Goal: Information Seeking & Learning: Learn about a topic

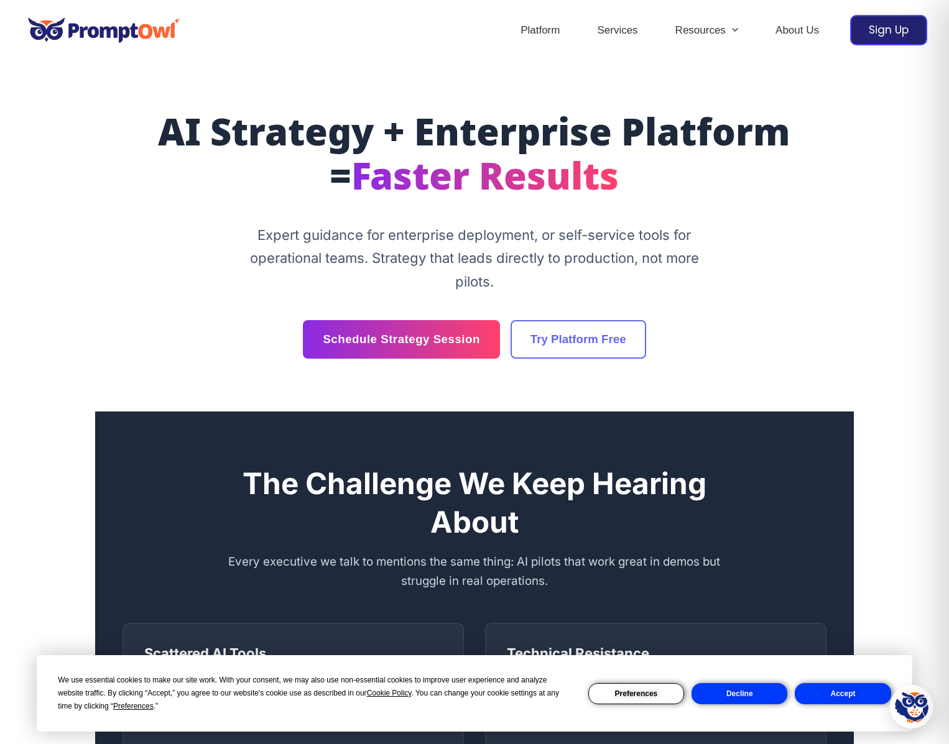
click at [863, 695] on button "Accept" at bounding box center [843, 693] width 96 height 21
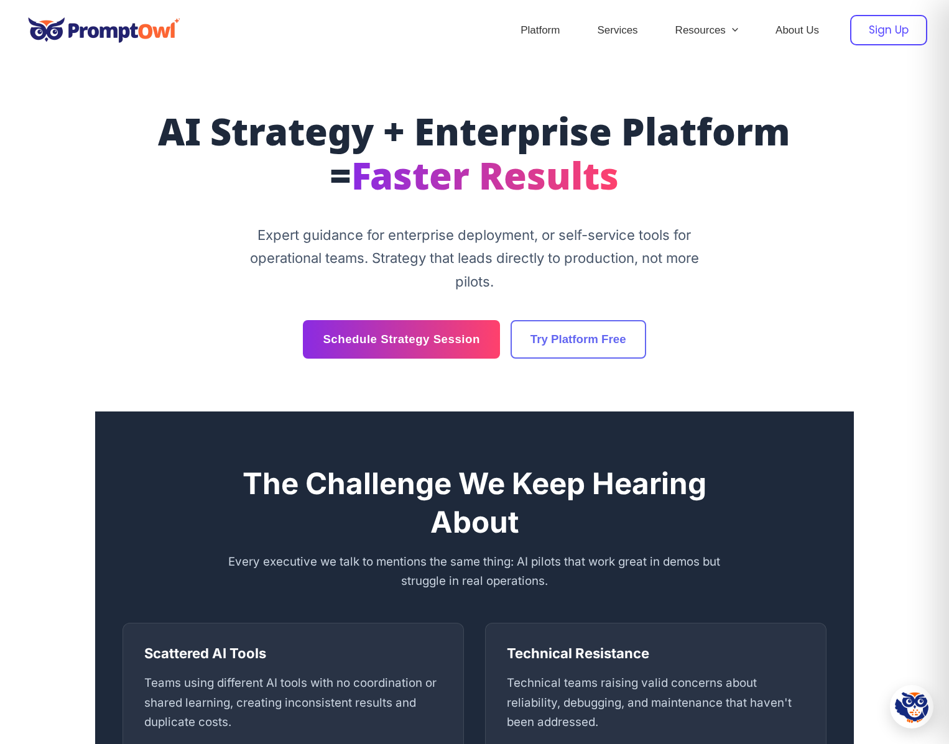
click at [876, 35] on div "Sign Up" at bounding box center [888, 30] width 77 height 30
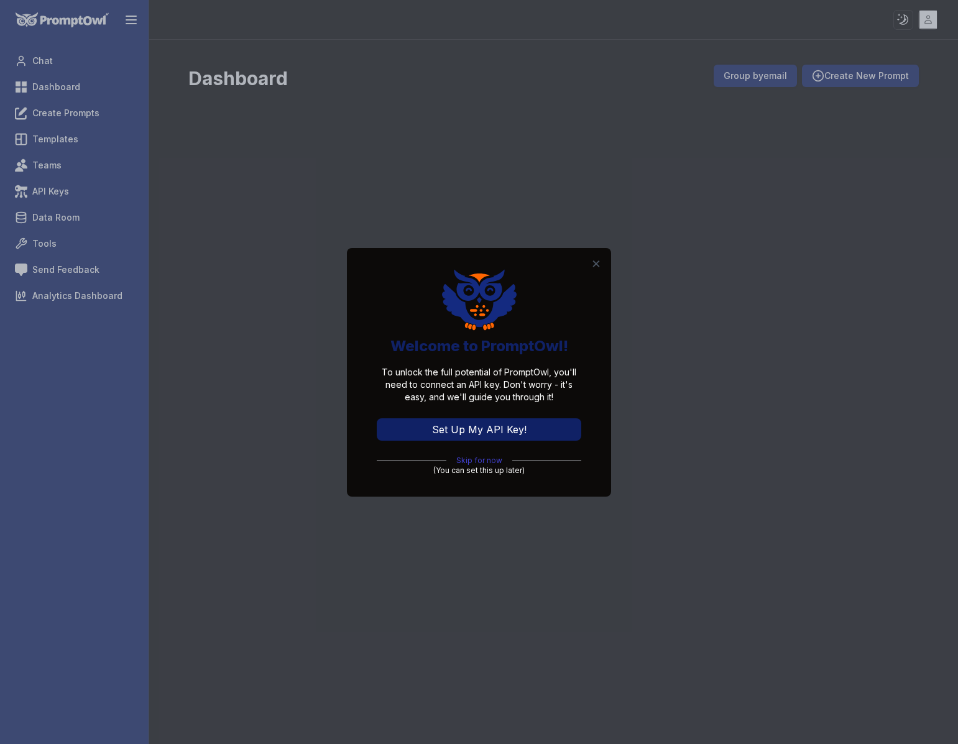
click at [468, 463] on link "Skip for now" at bounding box center [479, 461] width 46 height 10
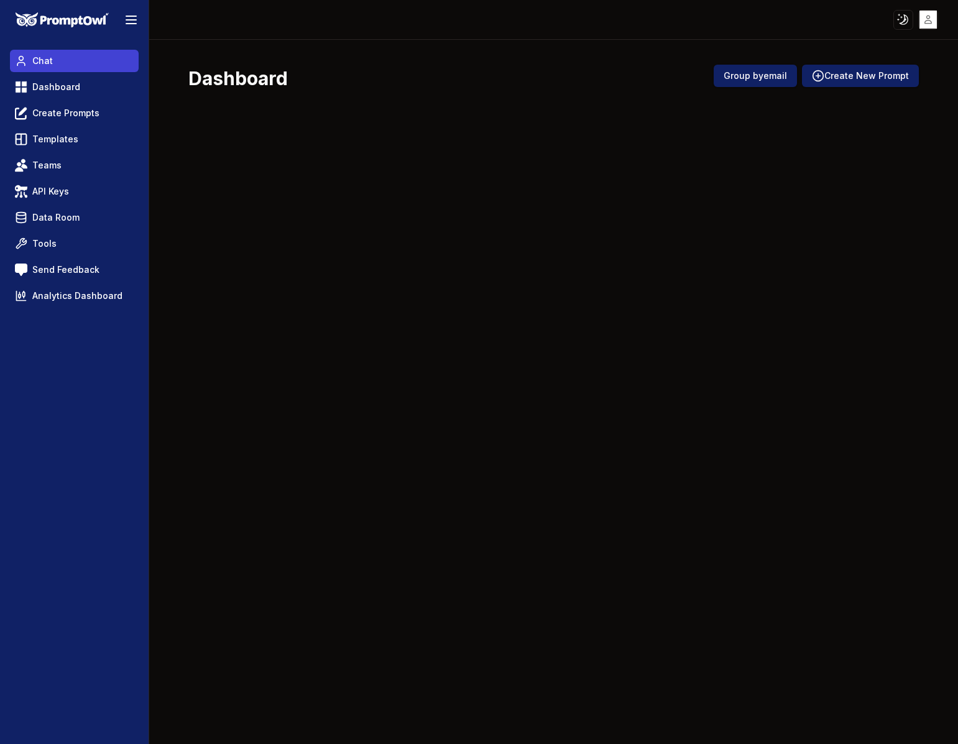
click at [88, 60] on link "Chat" at bounding box center [74, 61] width 129 height 22
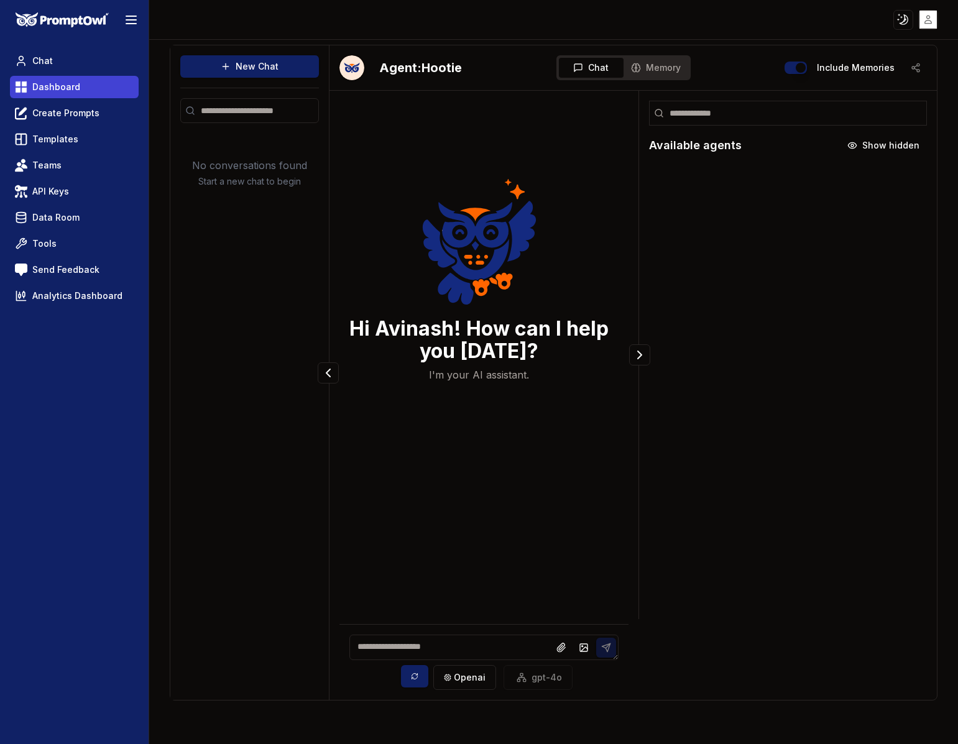
click at [90, 84] on link "Dashboard" at bounding box center [74, 87] width 129 height 22
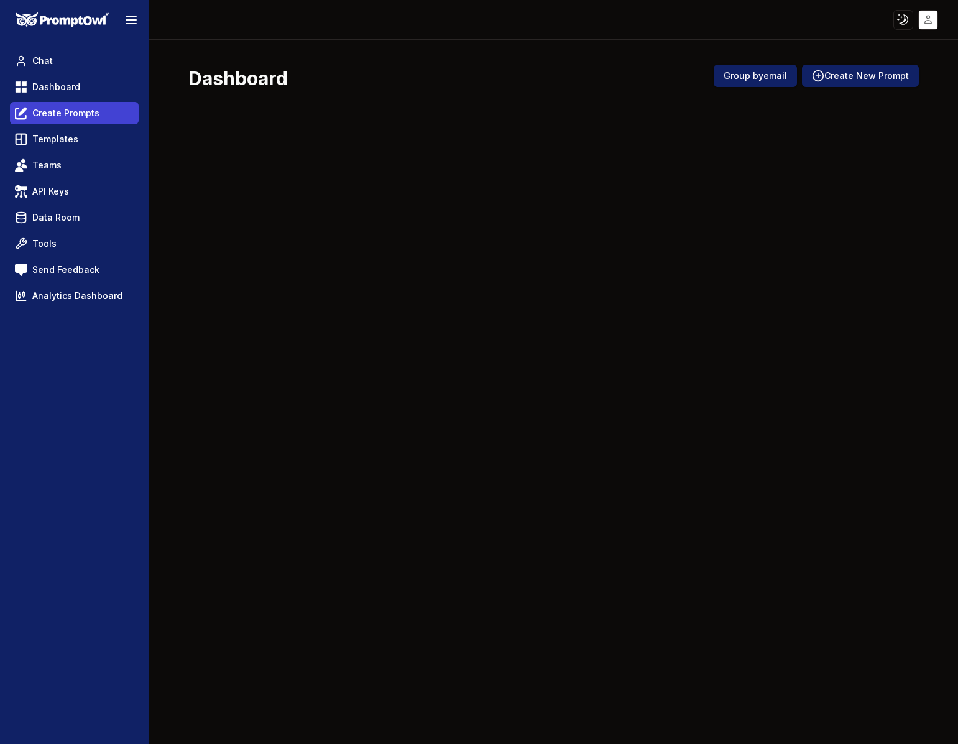
click at [99, 119] on link "Create Prompts" at bounding box center [74, 113] width 129 height 22
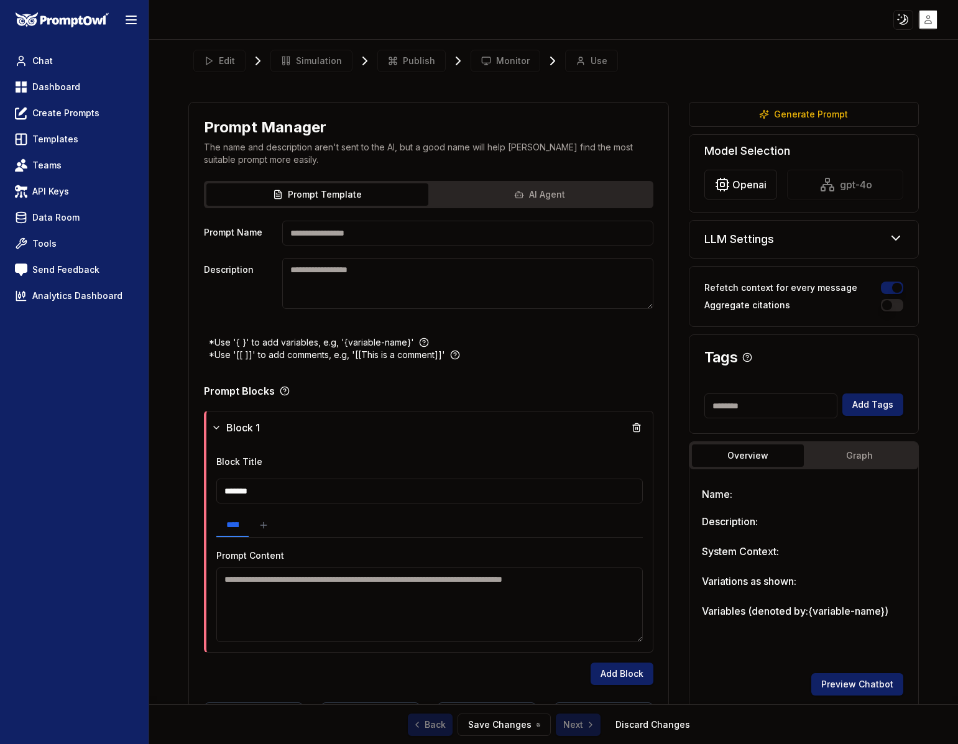
click at [834, 248] on div "LLM Settings" at bounding box center [804, 239] width 229 height 37
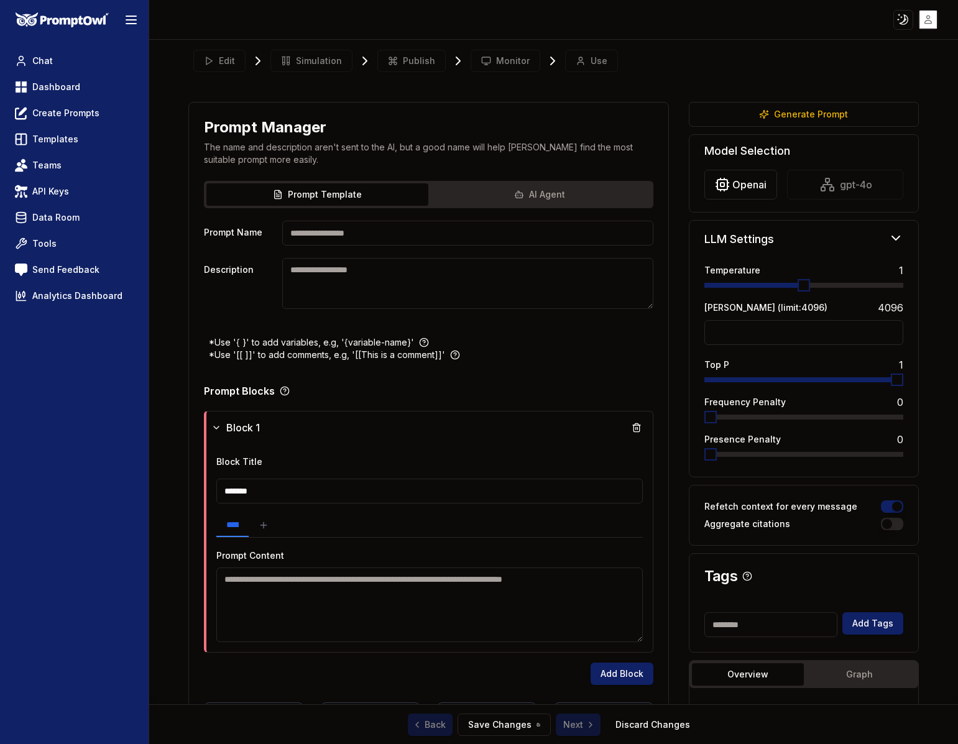
click at [827, 243] on div "LLM Settings" at bounding box center [804, 239] width 229 height 37
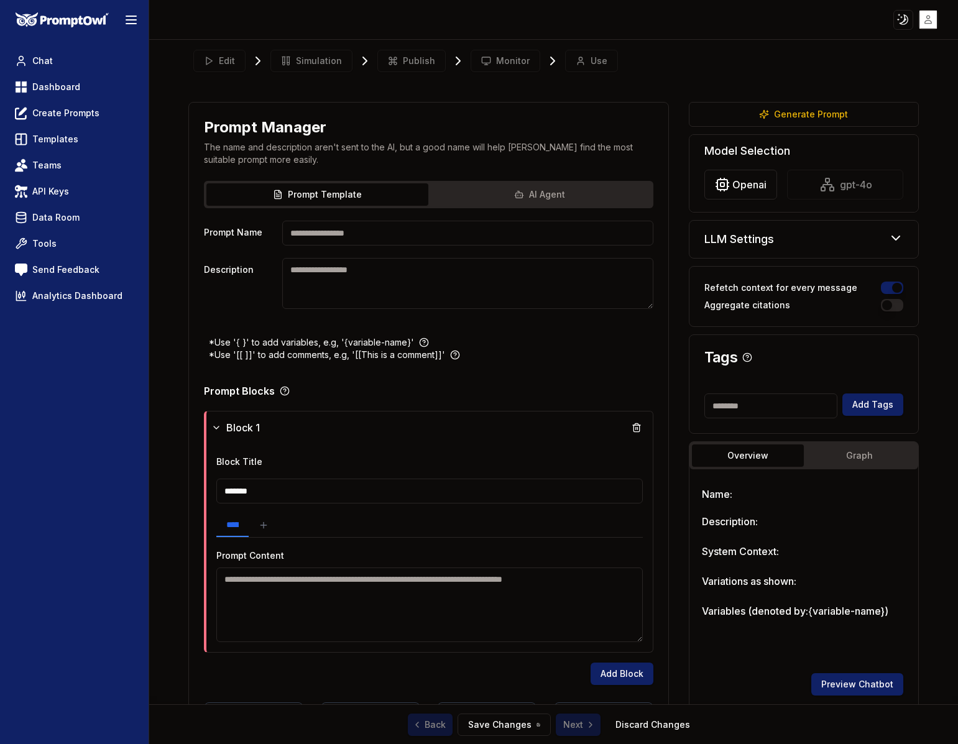
click at [827, 243] on div "LLM Settings" at bounding box center [804, 239] width 229 height 37
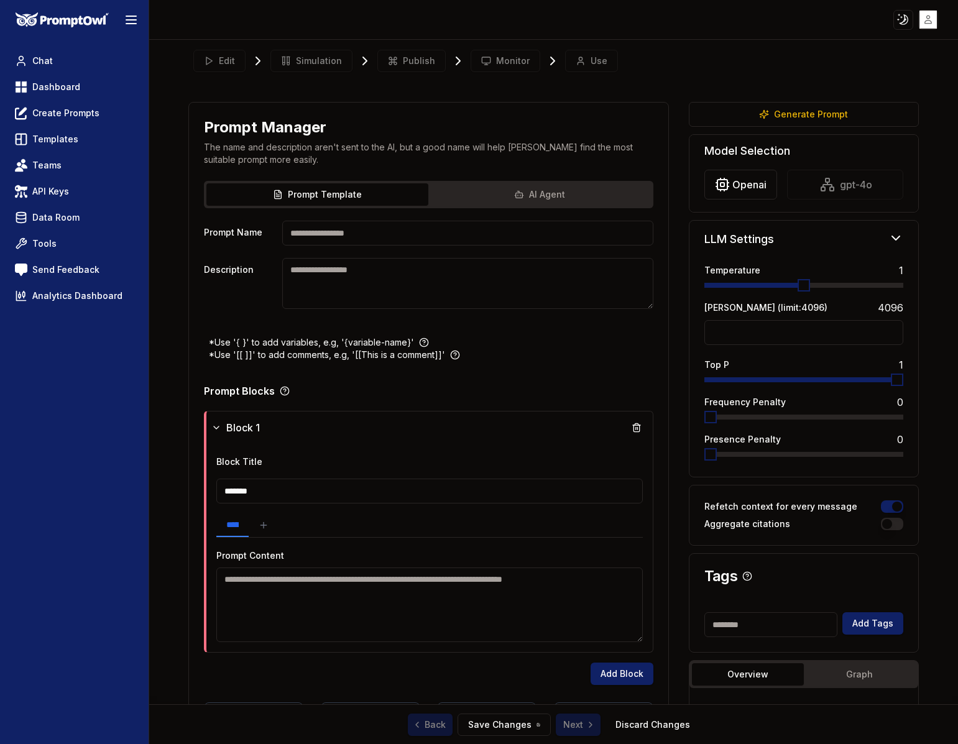
click at [827, 243] on div "LLM Settings" at bounding box center [804, 239] width 229 height 37
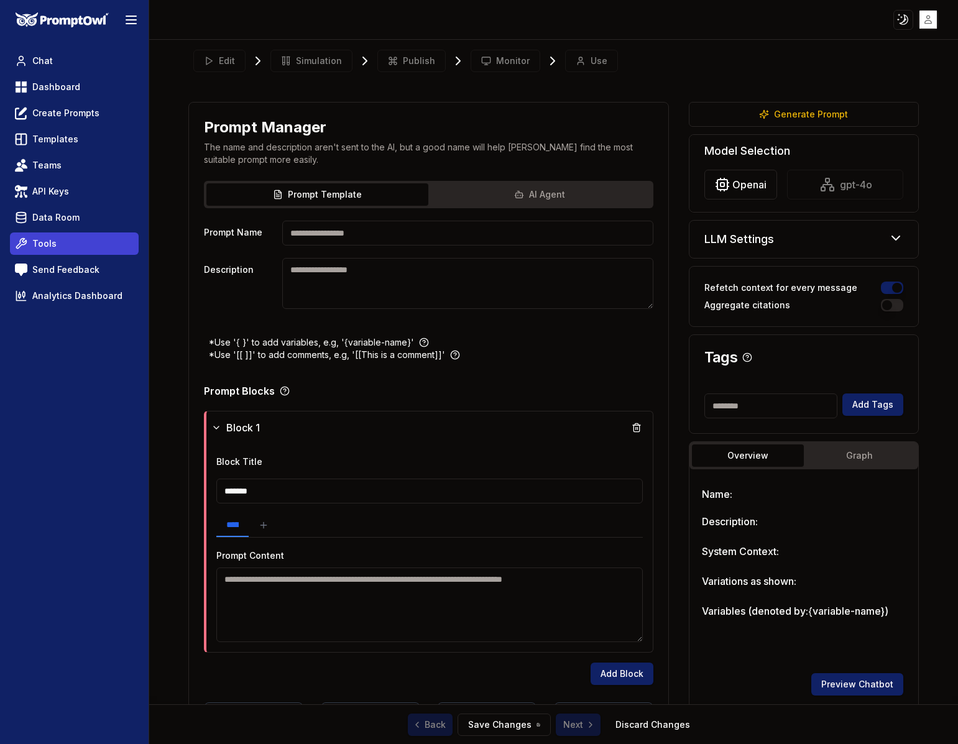
click at [94, 254] on link "Tools" at bounding box center [74, 244] width 129 height 22
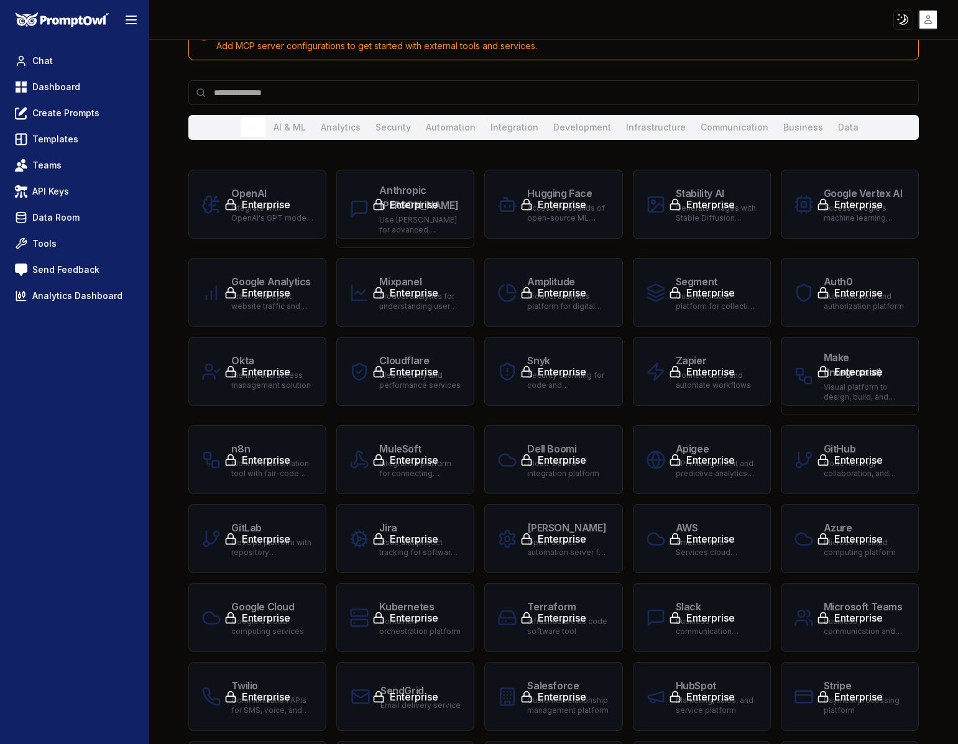
scroll to position [417, 0]
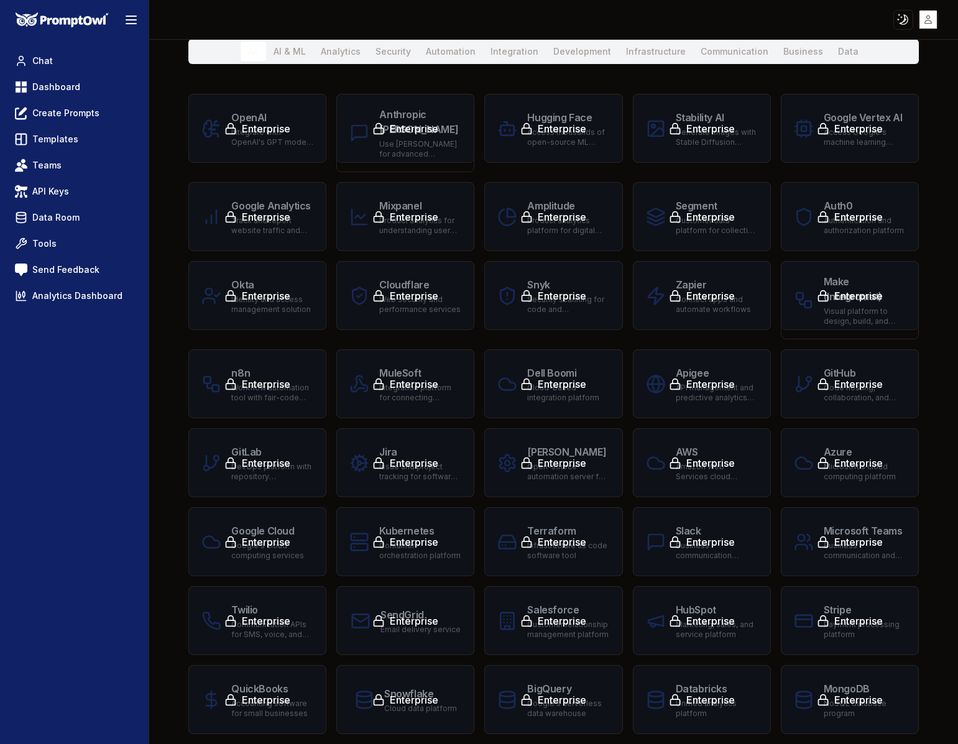
click at [276, 387] on div "Enterprise" at bounding box center [258, 384] width 132 height 35
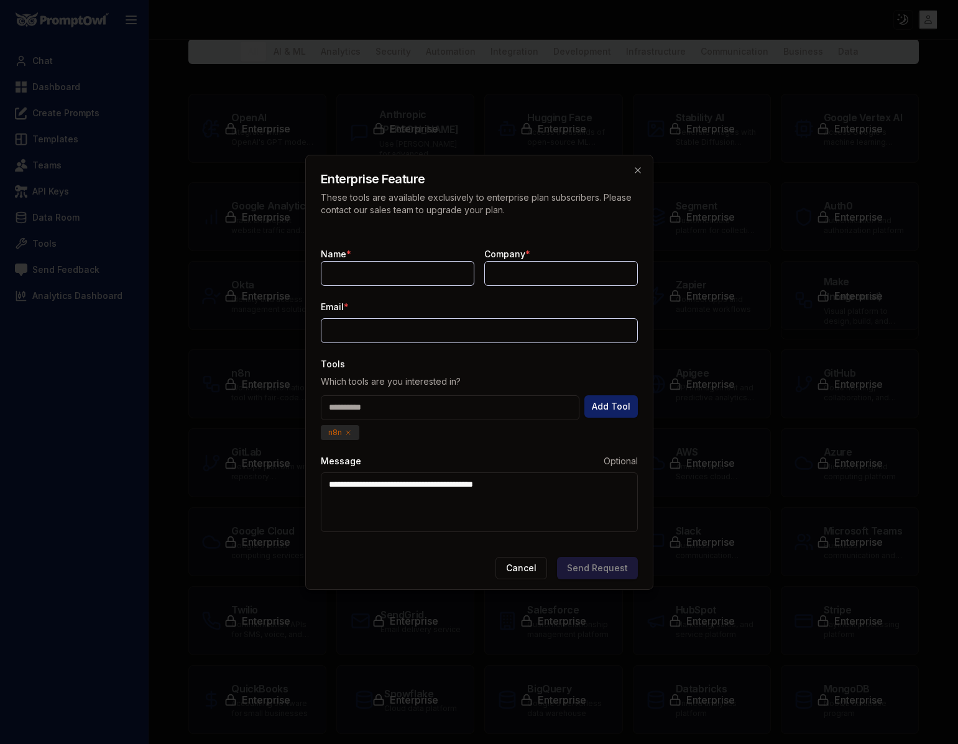
click at [276, 387] on div at bounding box center [479, 372] width 958 height 744
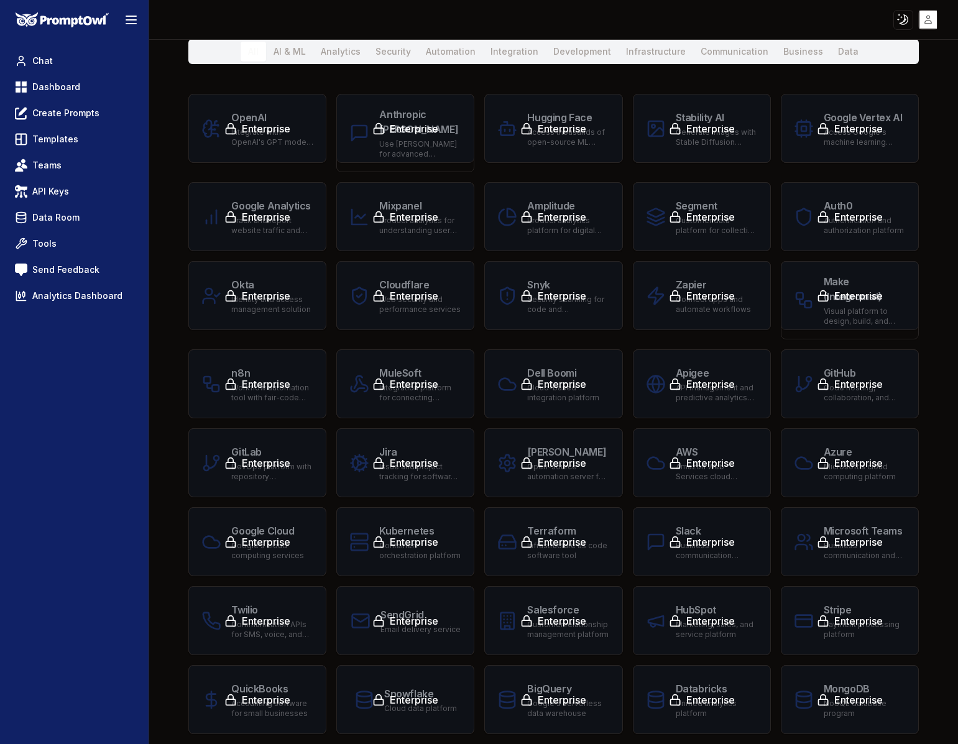
click at [817, 299] on div "Enterprise" at bounding box center [850, 296] width 132 height 35
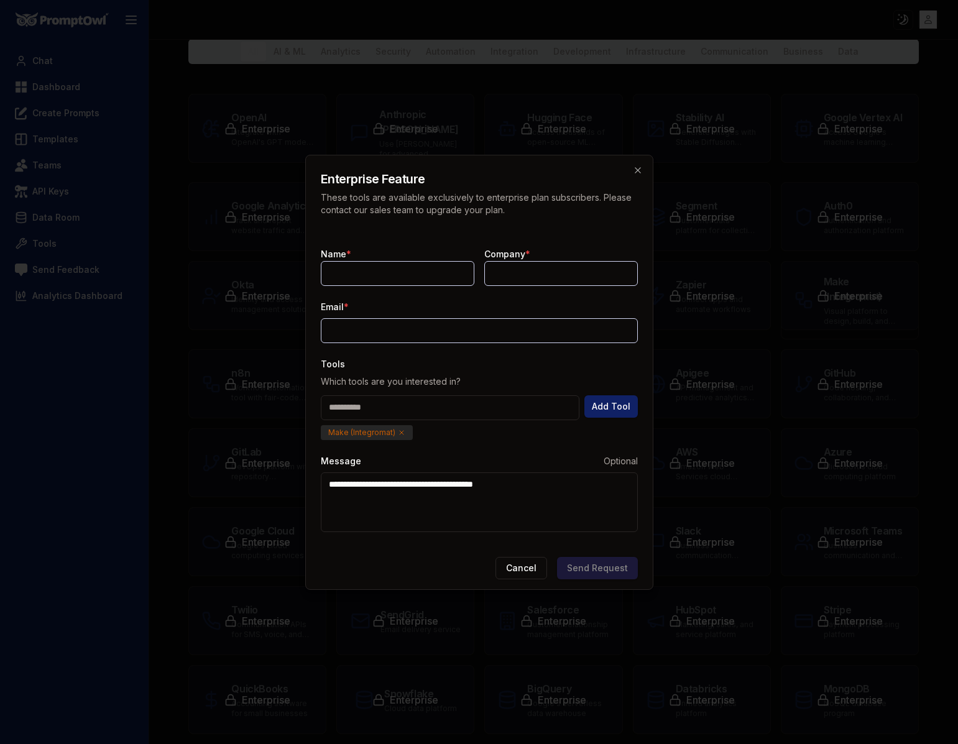
click at [765, 317] on div at bounding box center [479, 372] width 958 height 744
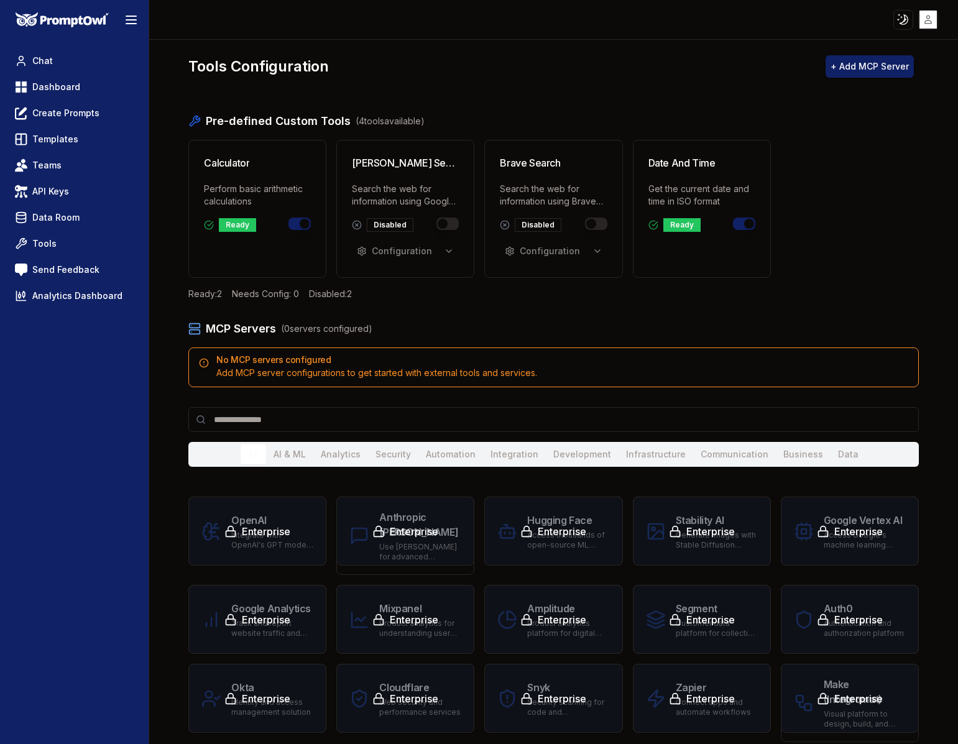
scroll to position [0, 0]
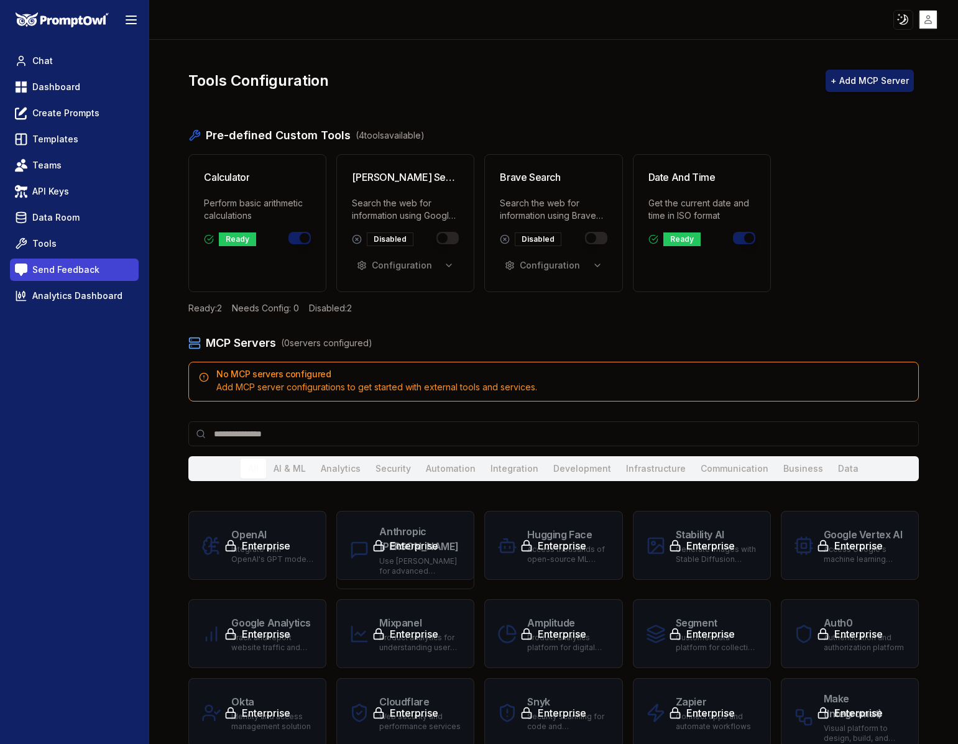
click at [102, 261] on link "Send Feedback" at bounding box center [74, 270] width 129 height 22
click at [72, 294] on span "Analytics Dashboard" at bounding box center [77, 296] width 90 height 12
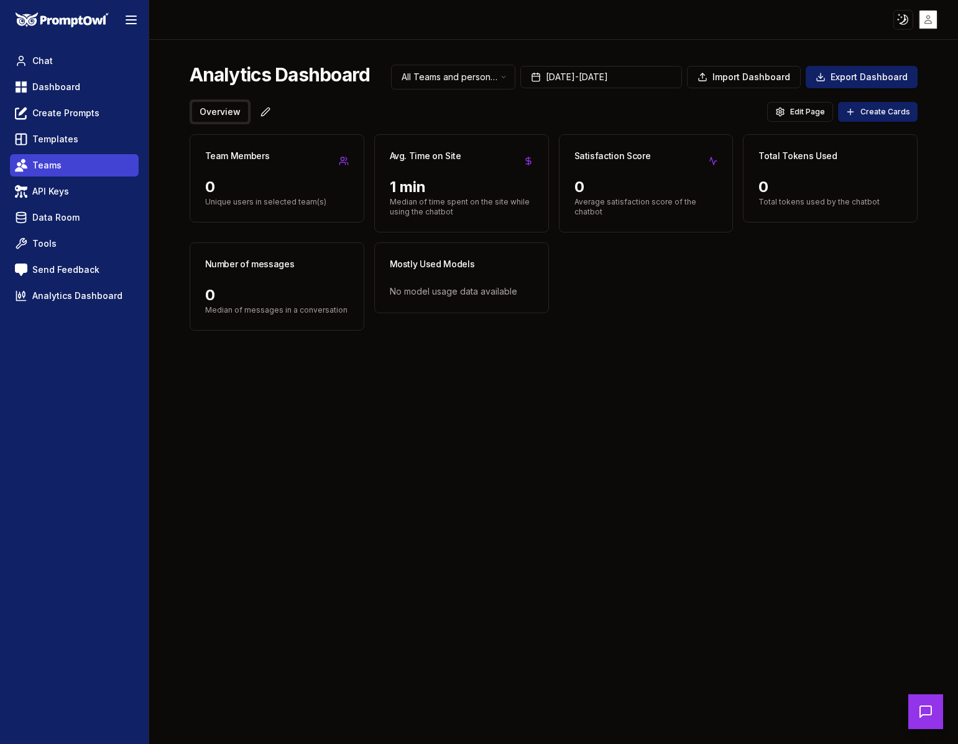
click at [100, 171] on link "Teams" at bounding box center [74, 165] width 129 height 22
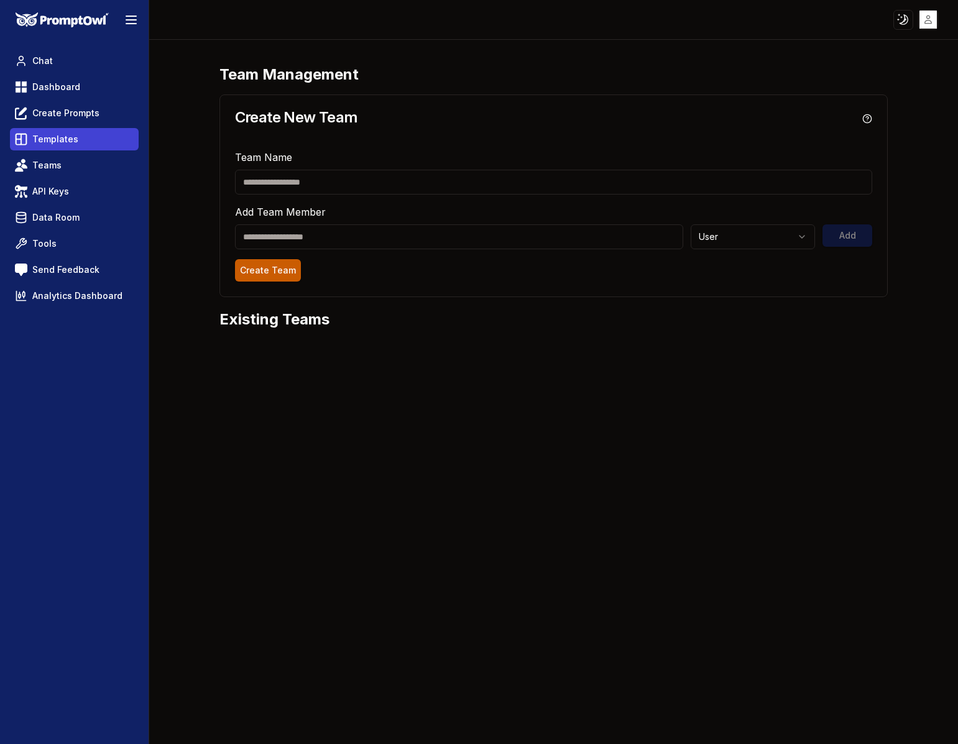
click at [100, 144] on link "Templates" at bounding box center [74, 139] width 129 height 22
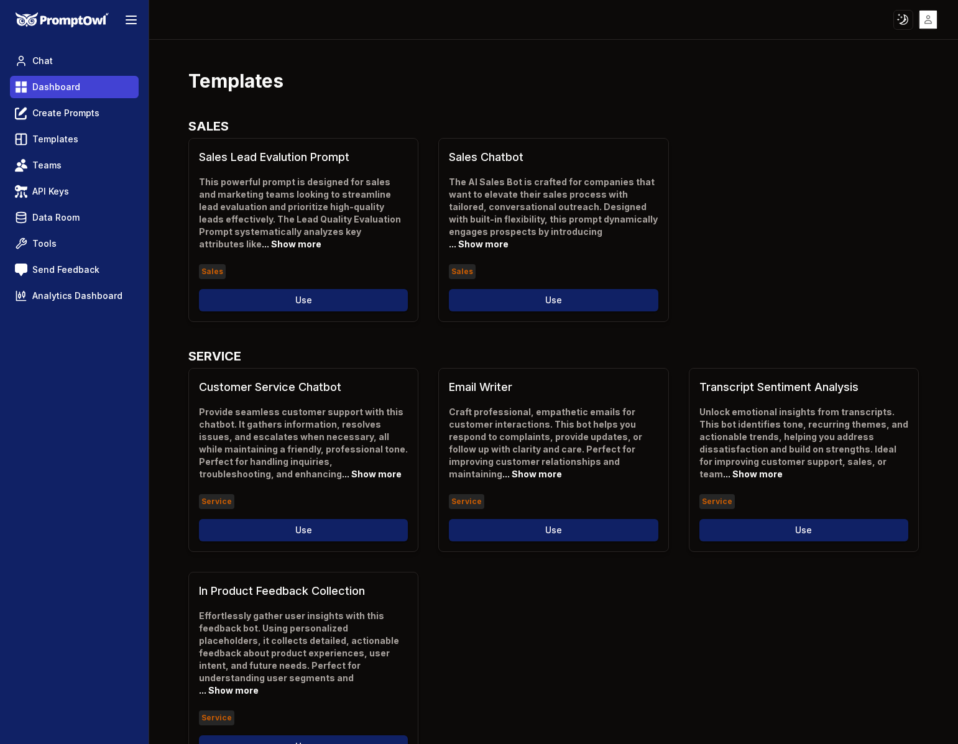
click at [111, 81] on link "Dashboard" at bounding box center [74, 87] width 129 height 22
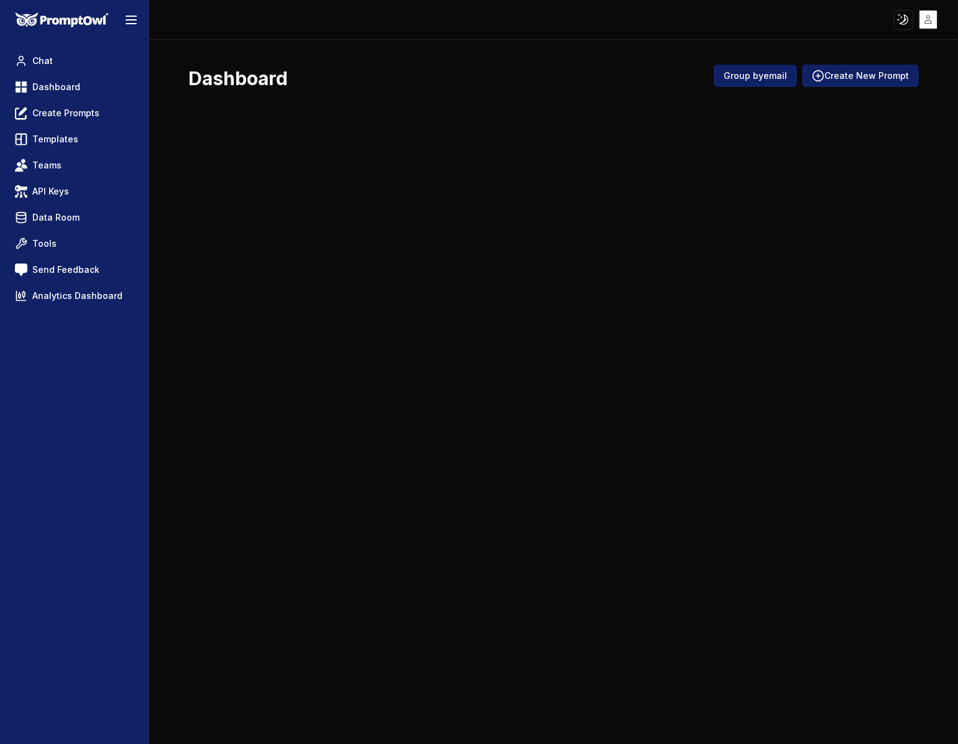
click at [85, 45] on div "Chat Dashboard Create Prompts Templates Teams API Keys Data Room Tools Send Fee…" at bounding box center [74, 392] width 149 height 705
click at [80, 51] on link "Chat" at bounding box center [74, 61] width 129 height 22
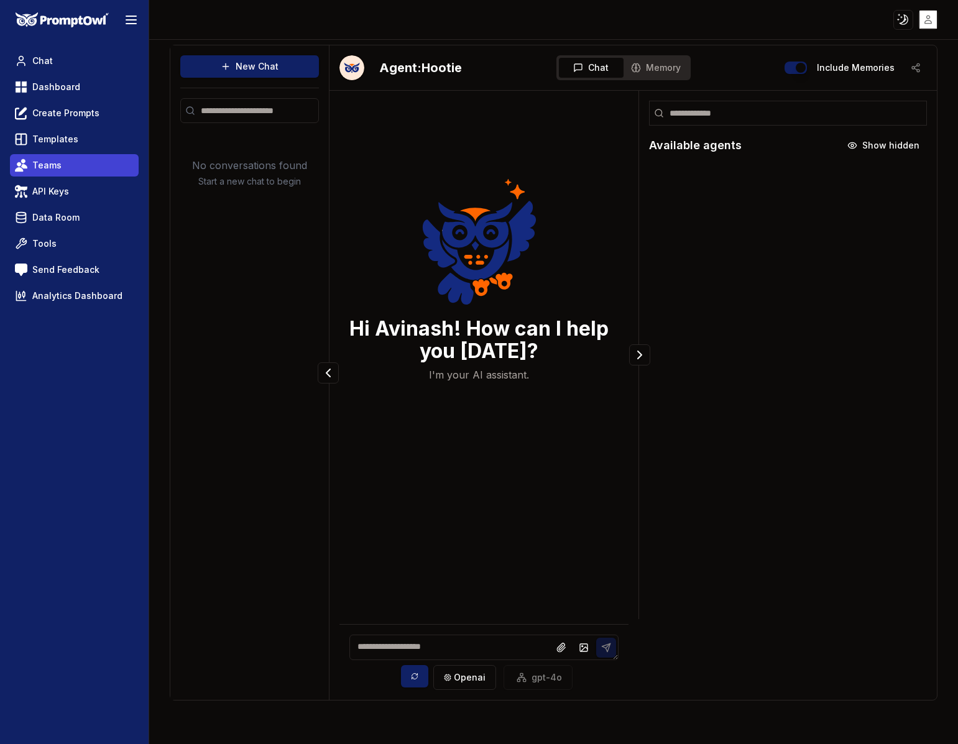
click at [92, 165] on link "Teams" at bounding box center [74, 165] width 129 height 22
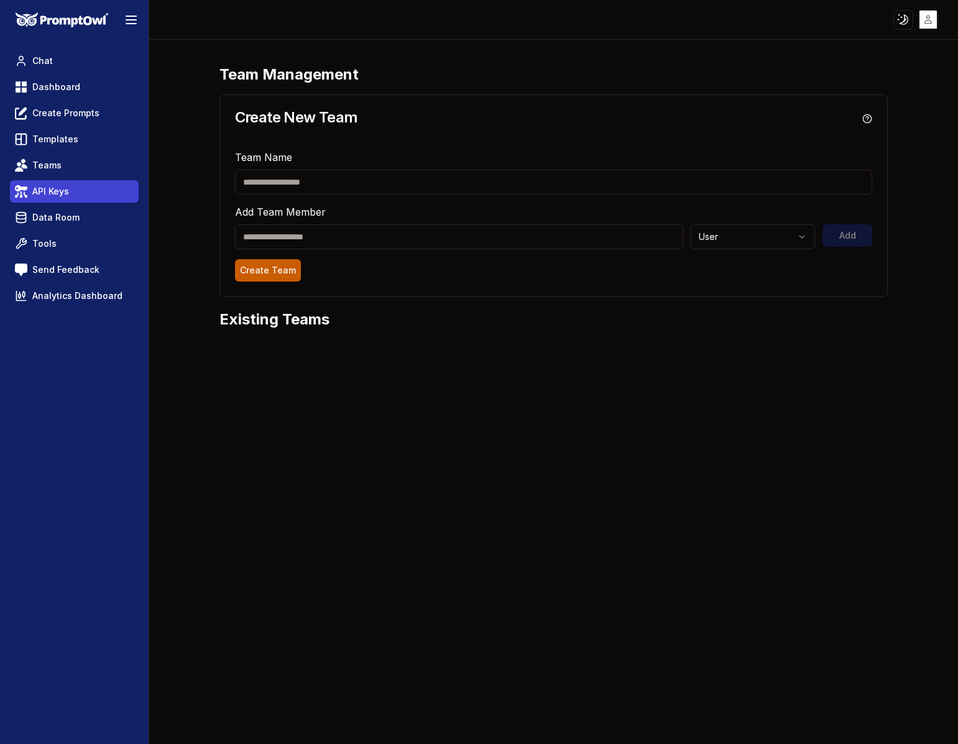
click at [78, 200] on link "API Keys" at bounding box center [74, 191] width 129 height 22
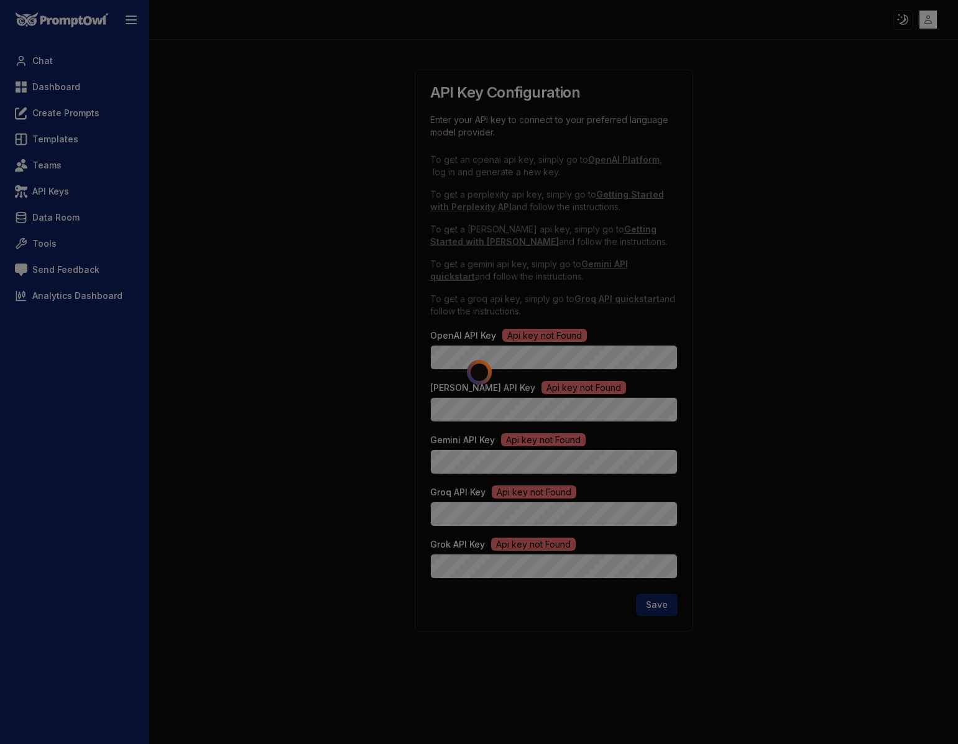
click at [75, 246] on div at bounding box center [479, 372] width 958 height 744
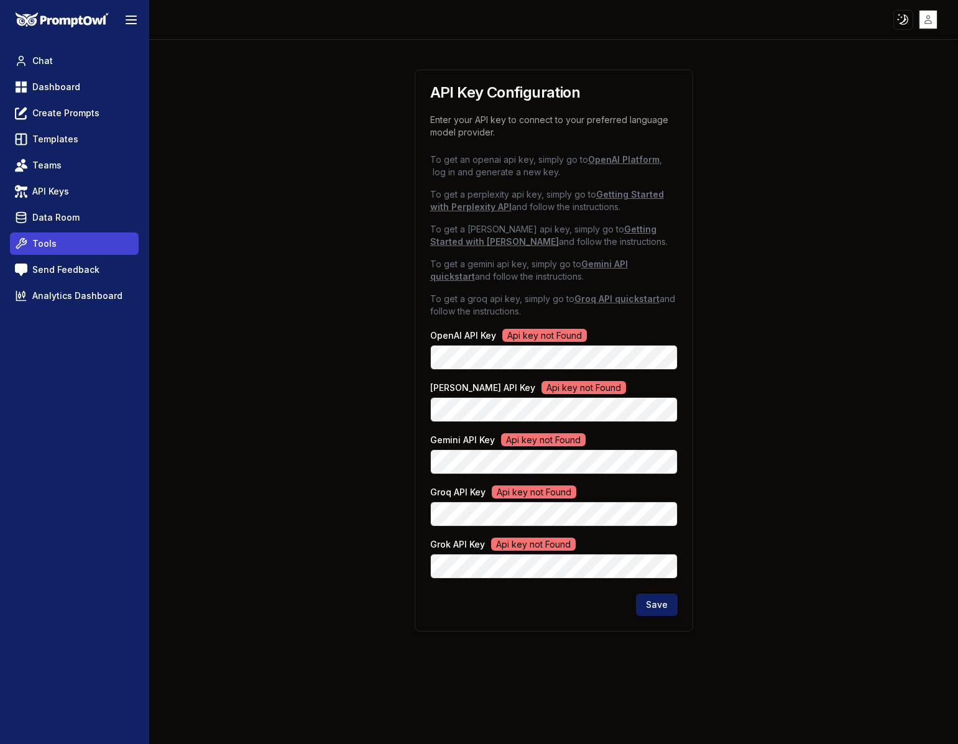
click at [89, 238] on link "Tools" at bounding box center [74, 244] width 129 height 22
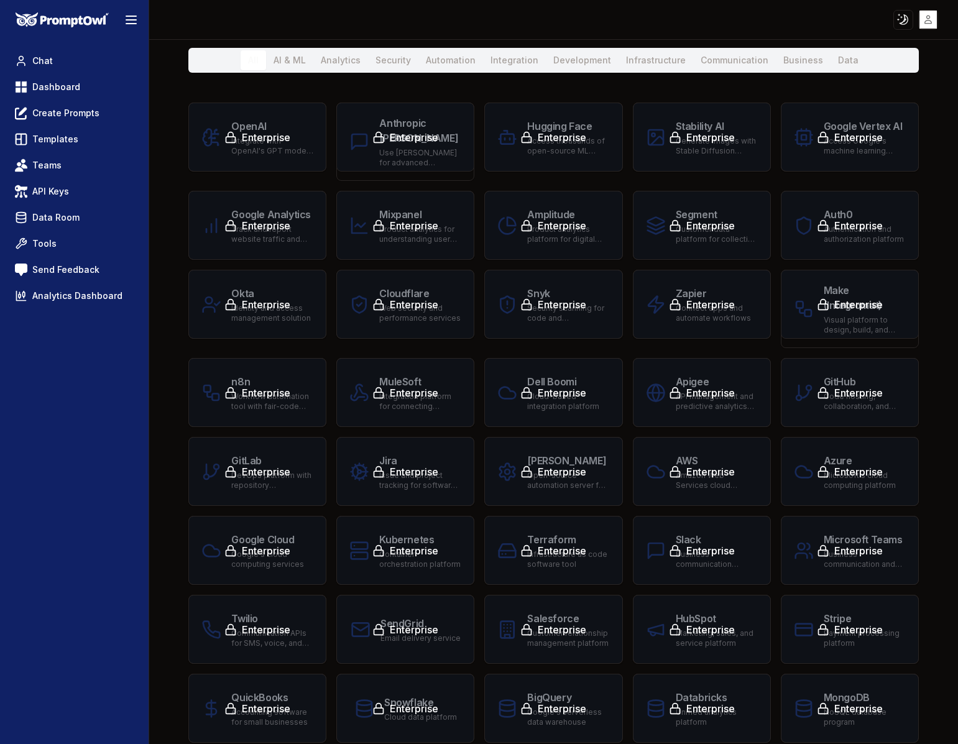
scroll to position [417, 0]
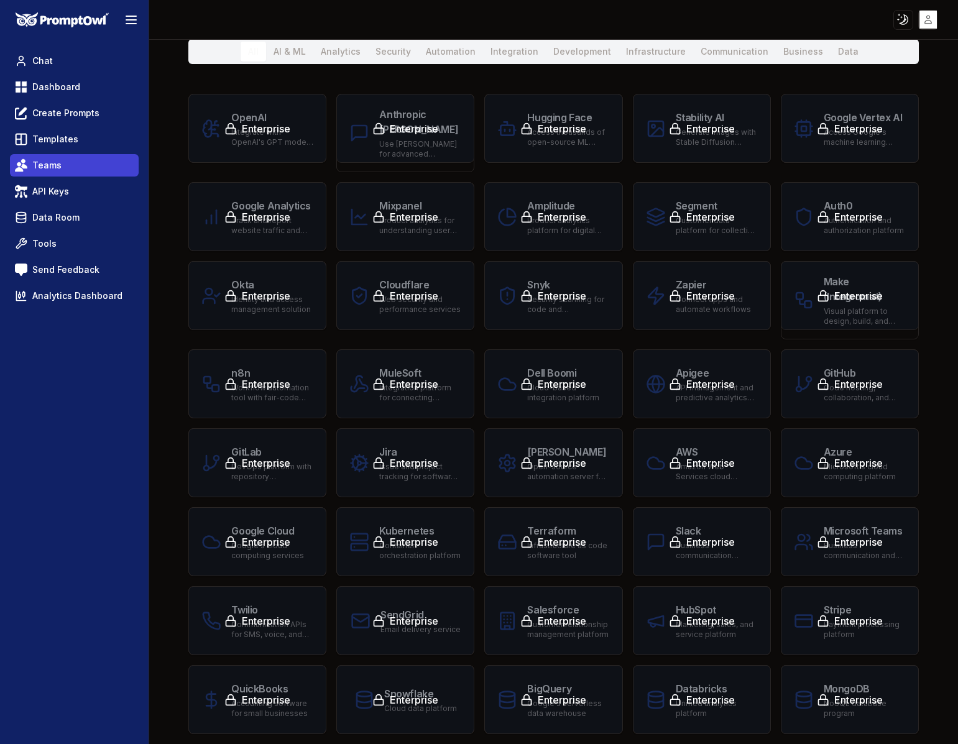
click at [91, 170] on link "Teams" at bounding box center [74, 165] width 129 height 22
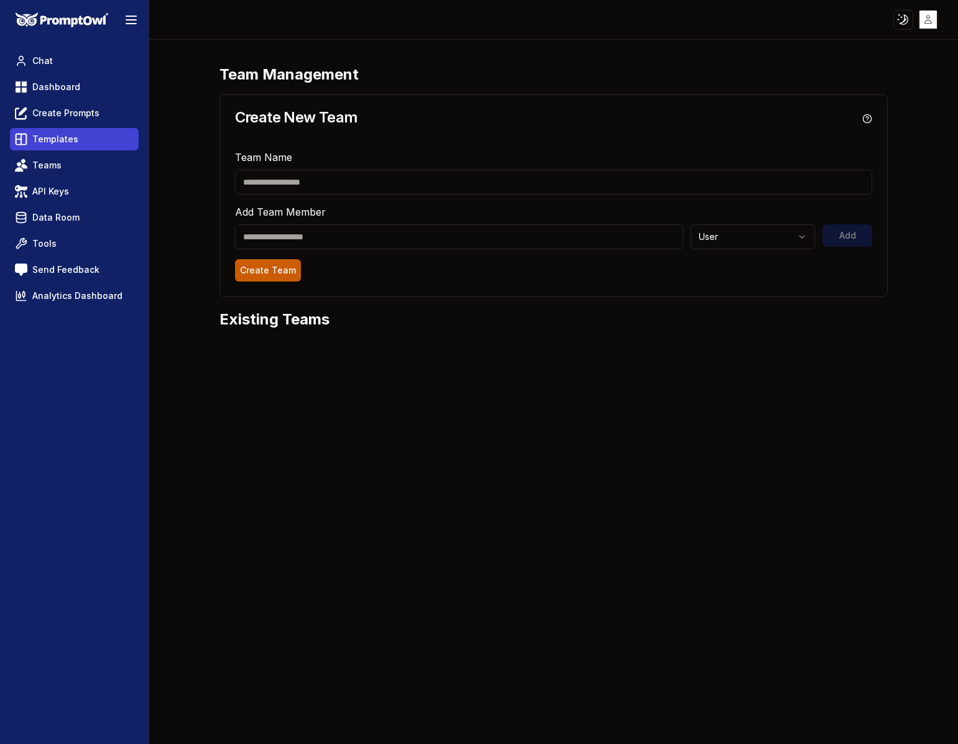
click at [96, 147] on link "Templates" at bounding box center [74, 139] width 129 height 22
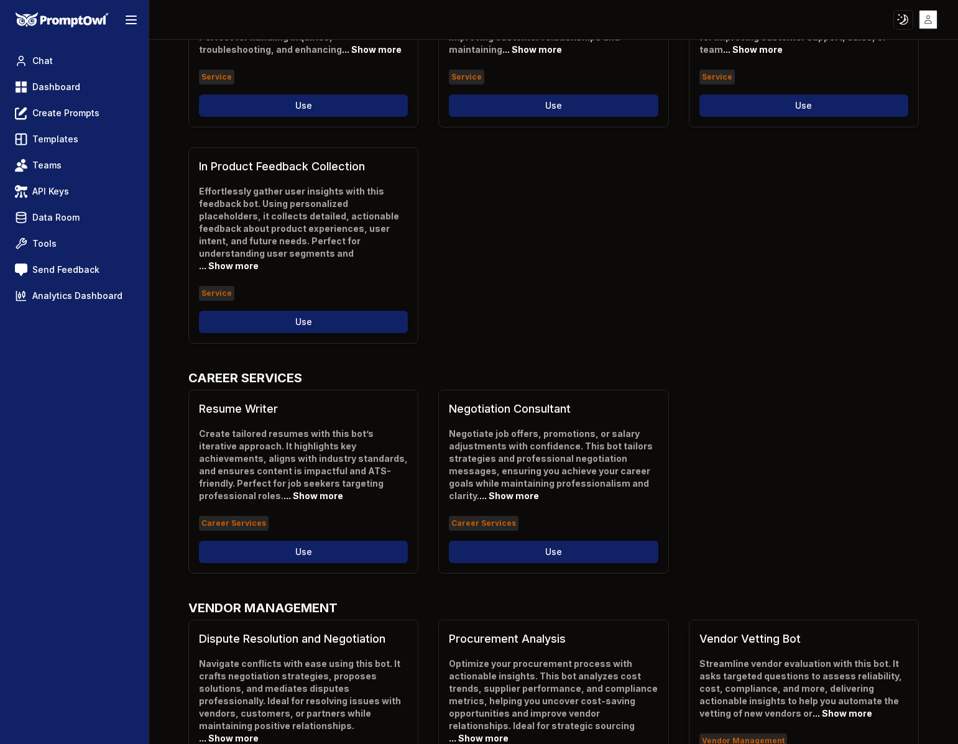
scroll to position [435, 0]
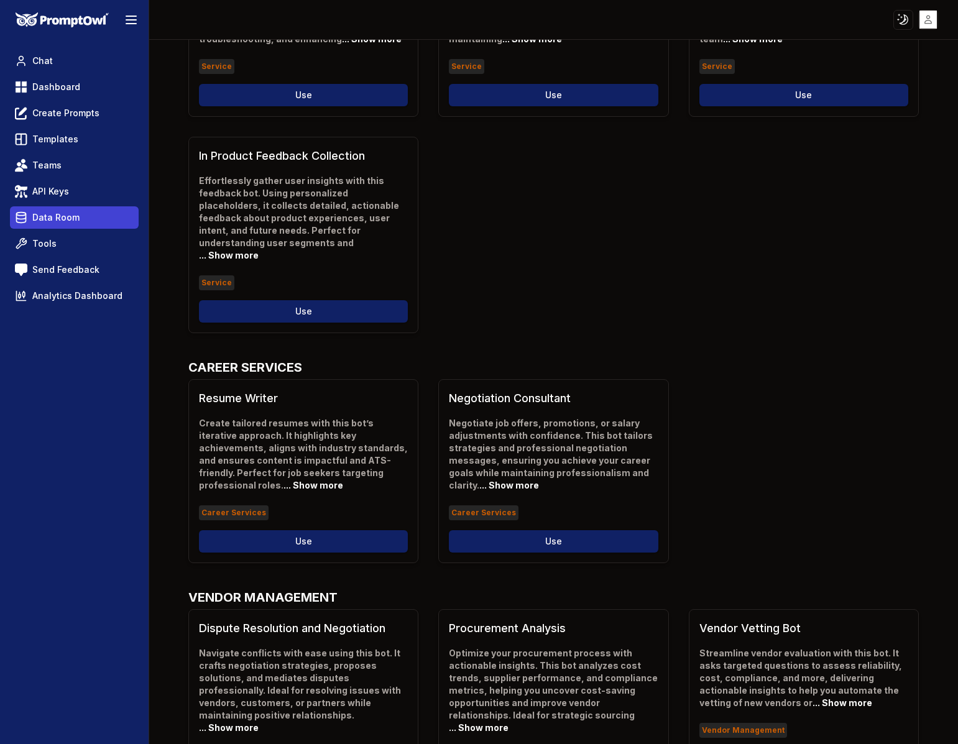
click at [73, 207] on link "Data Room" at bounding box center [74, 217] width 129 height 22
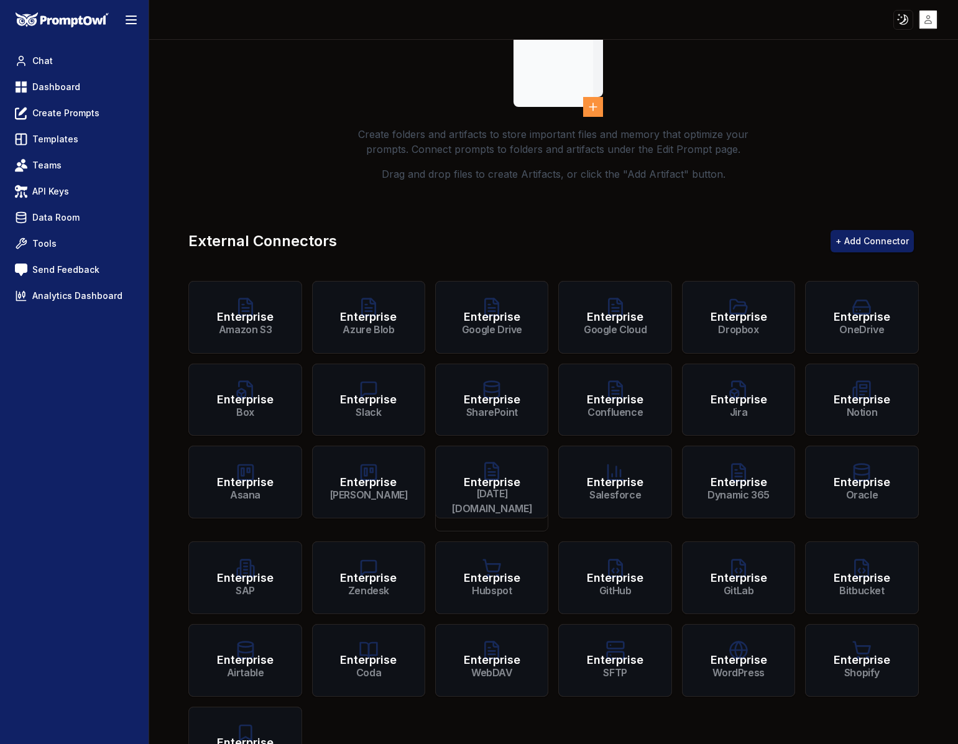
scroll to position [187, 0]
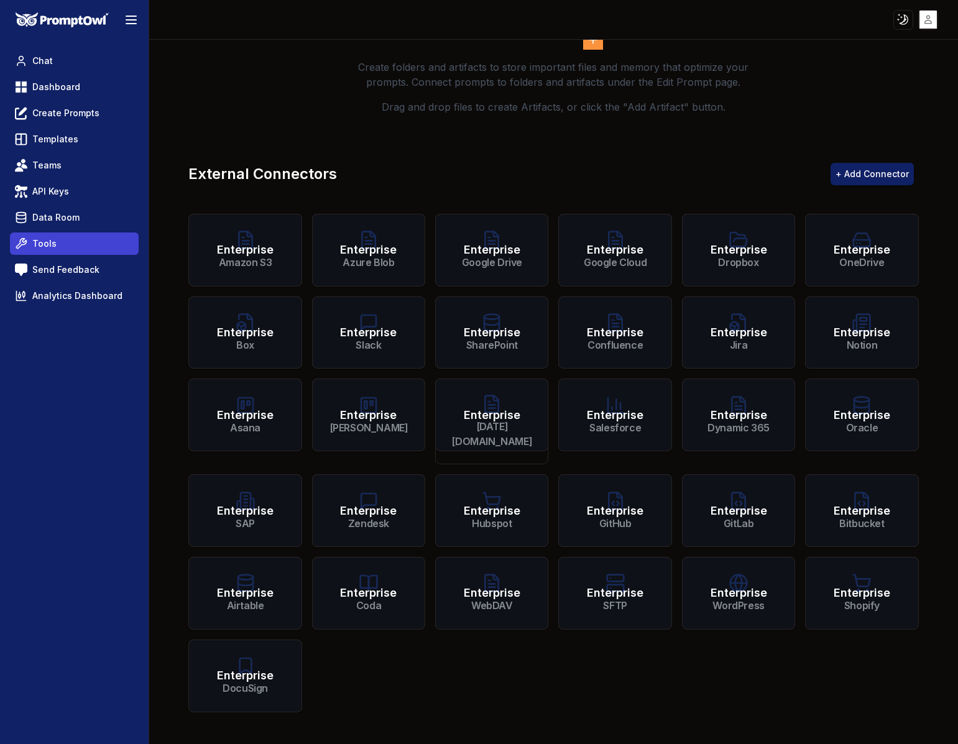
click at [98, 236] on link "Tools" at bounding box center [74, 244] width 129 height 22
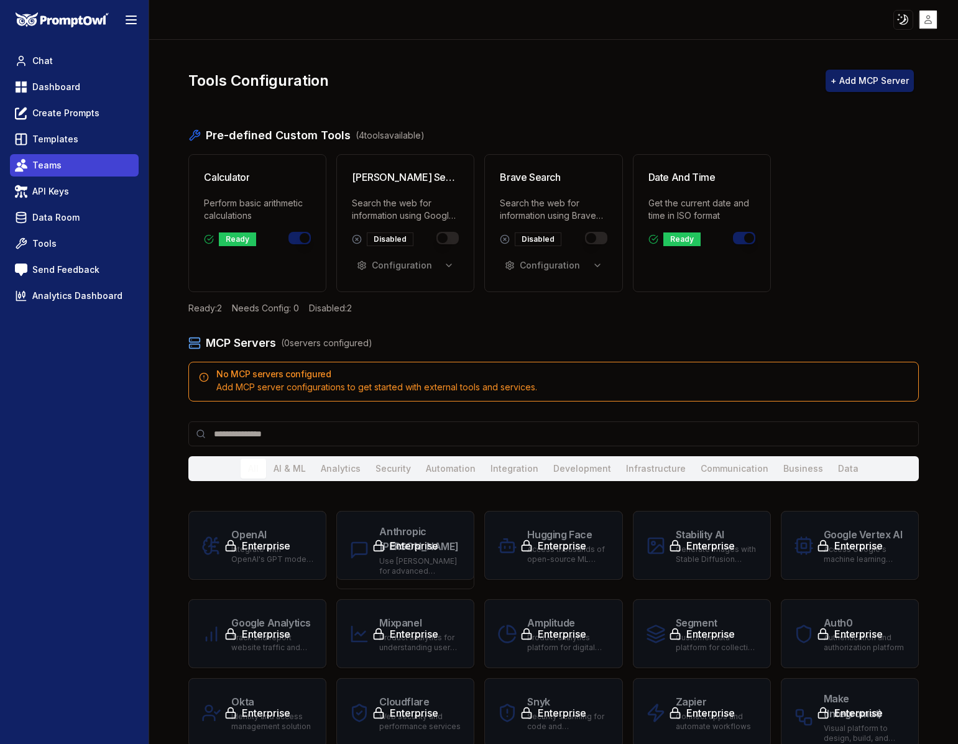
click at [88, 174] on link "Teams" at bounding box center [74, 165] width 129 height 22
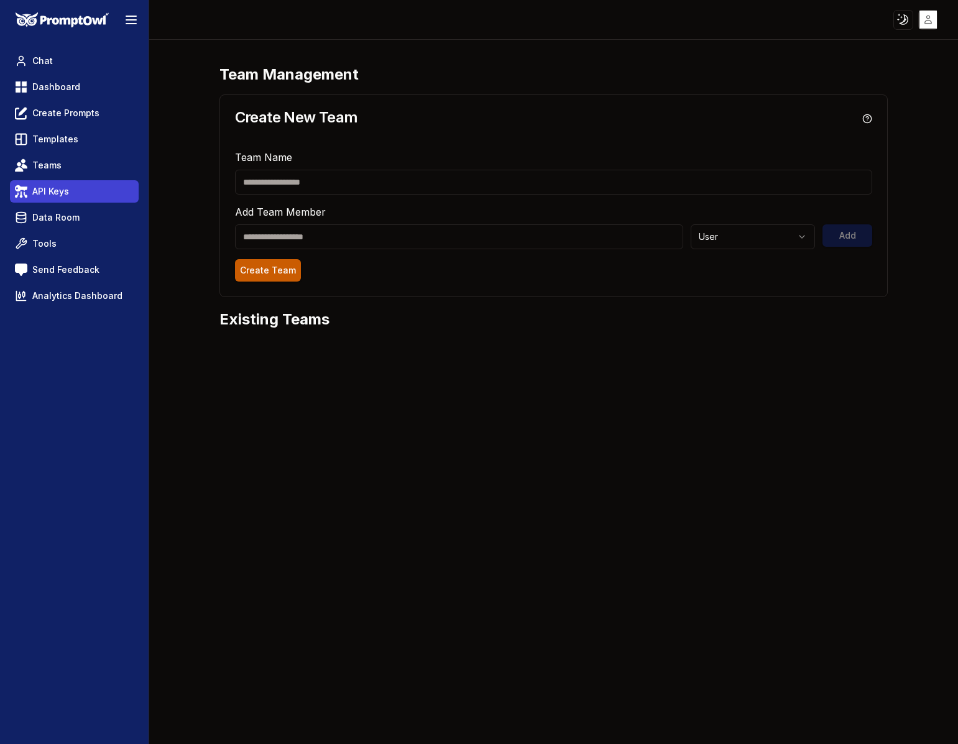
click at [88, 185] on link "API Keys" at bounding box center [74, 191] width 129 height 22
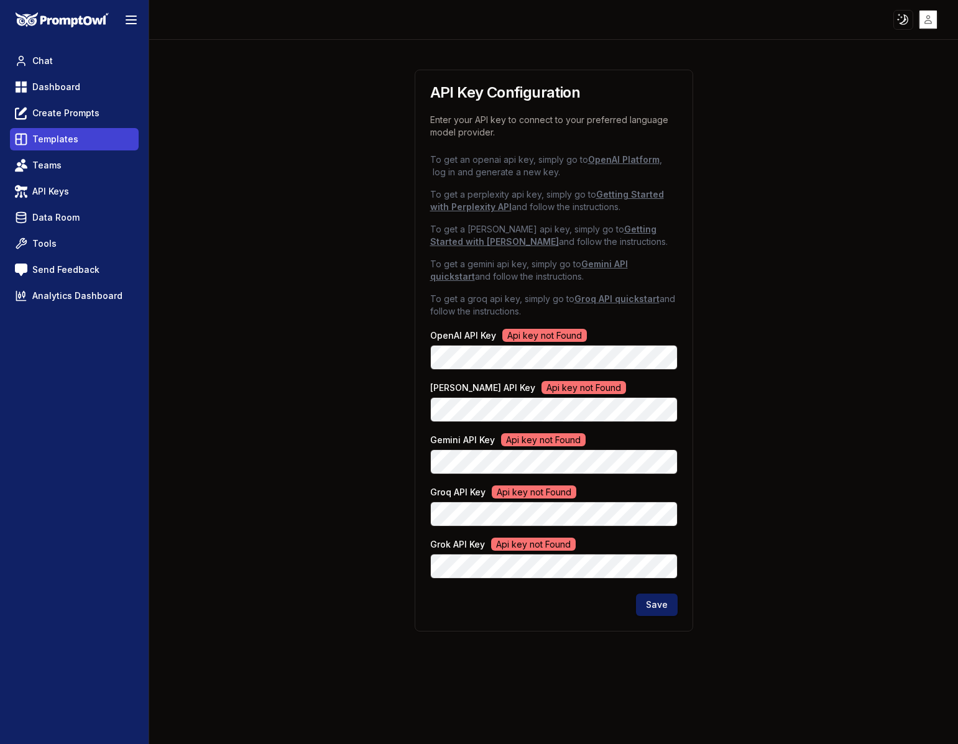
click at [90, 133] on link "Templates" at bounding box center [74, 139] width 129 height 22
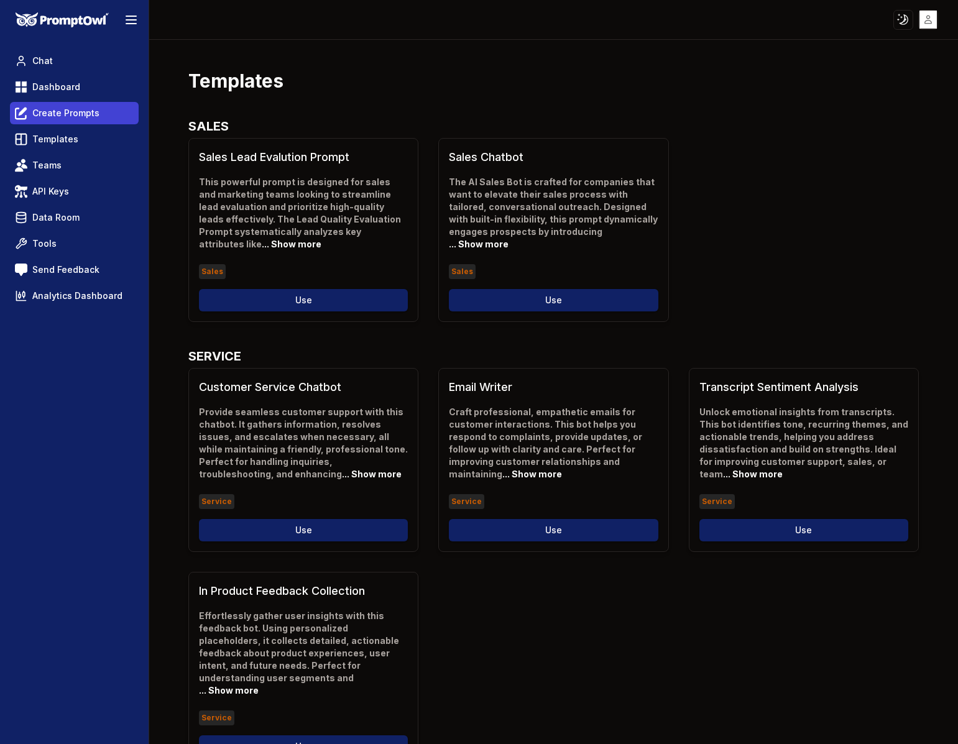
click at [90, 121] on link "Create Prompts" at bounding box center [74, 113] width 129 height 22
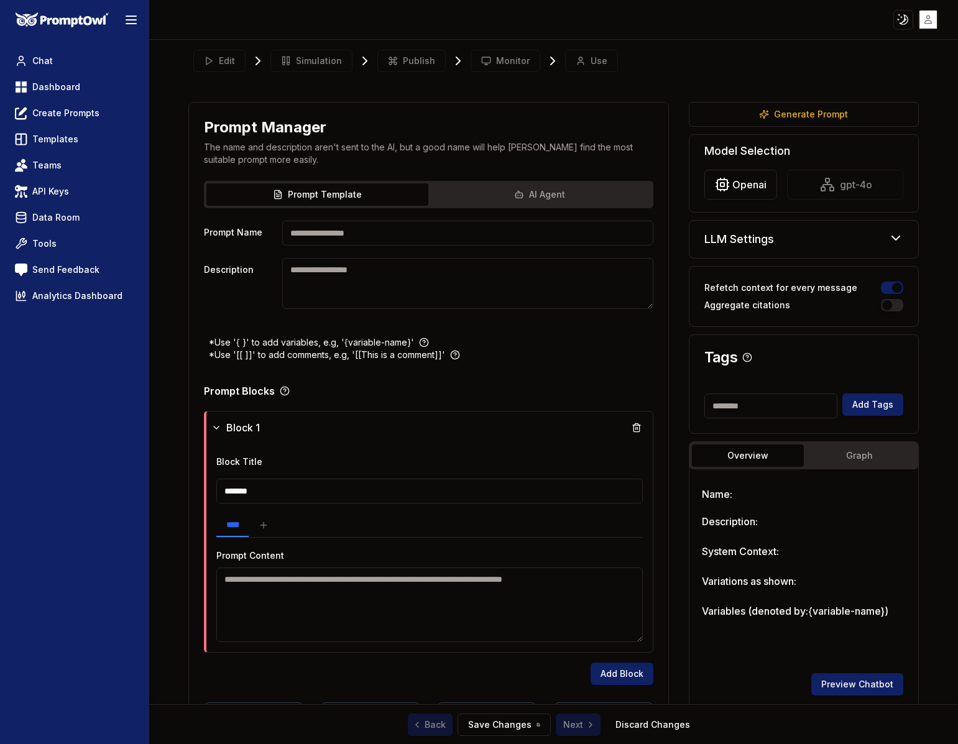
click at [745, 236] on h5 "LLM Settings" at bounding box center [740, 239] width 70 height 17
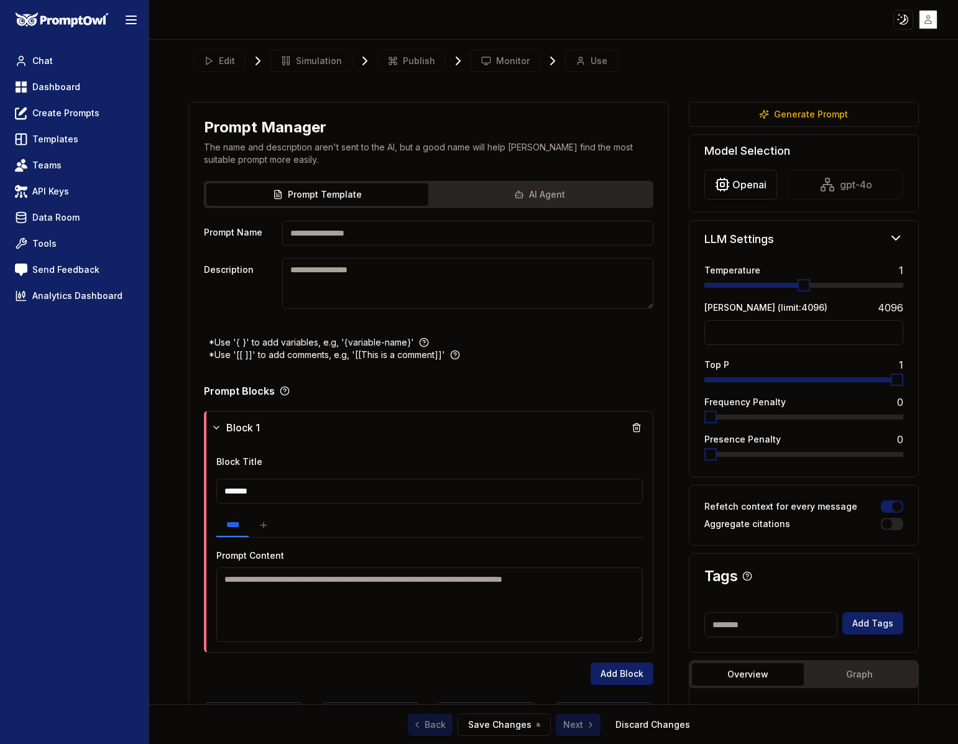
click at [745, 236] on h5 "LLM Settings" at bounding box center [740, 239] width 70 height 17
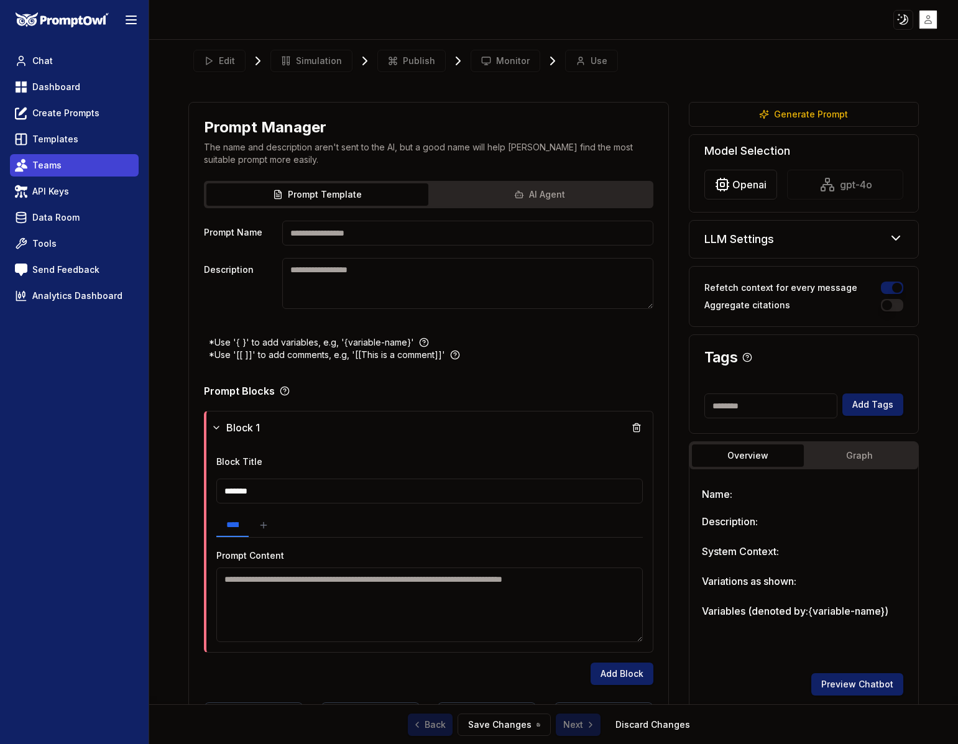
click at [91, 161] on link "Teams" at bounding box center [74, 165] width 129 height 22
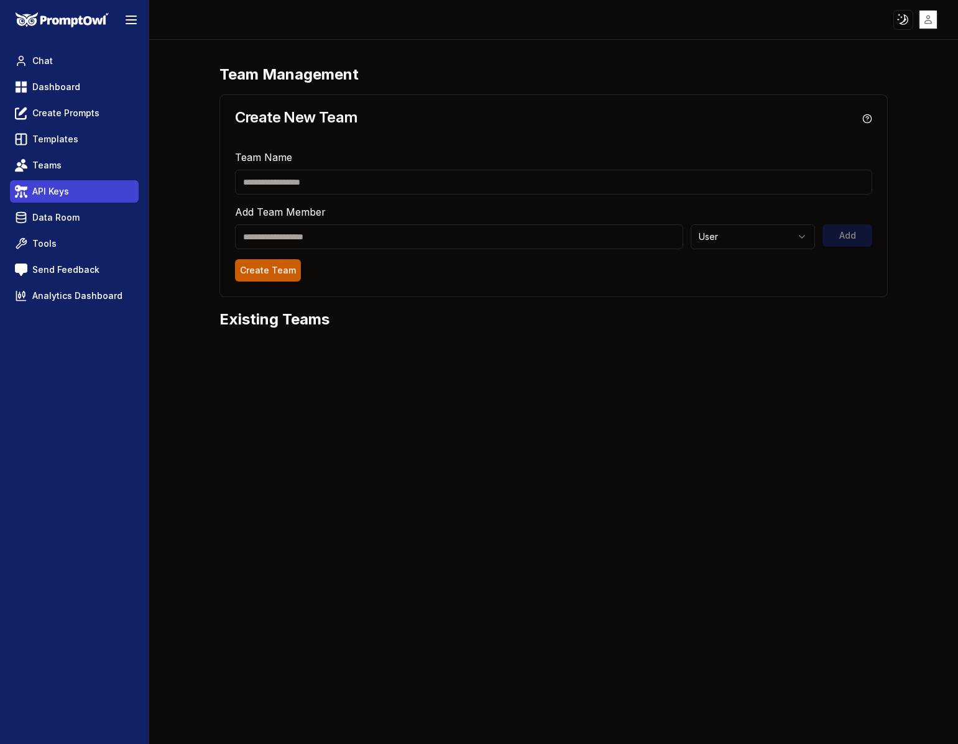
click at [96, 193] on link "API Keys" at bounding box center [74, 191] width 129 height 22
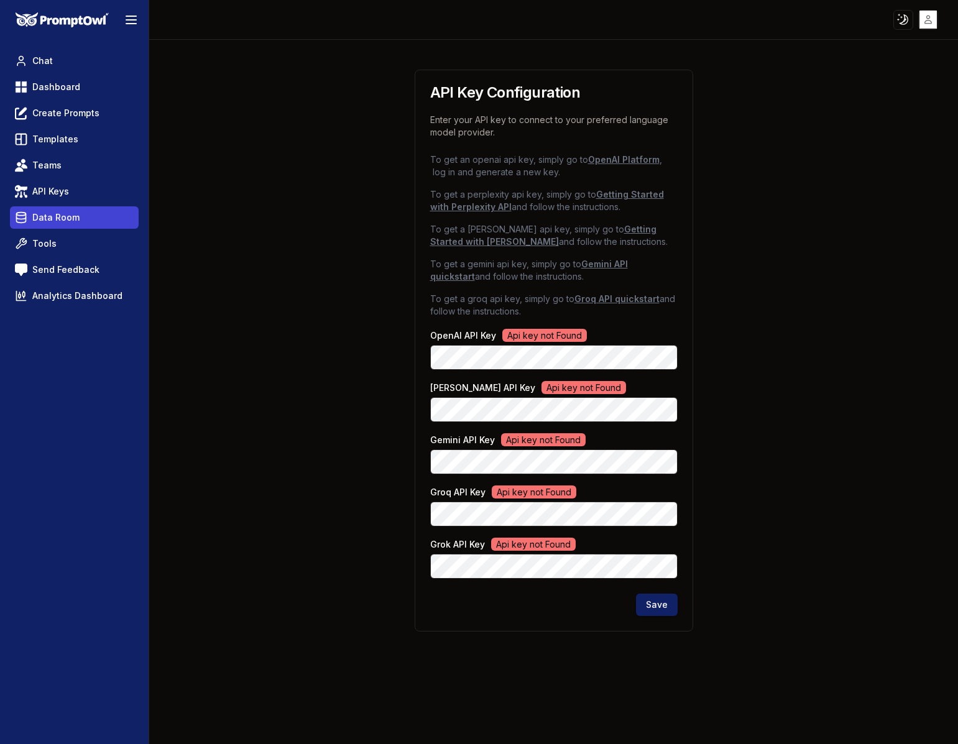
click at [91, 211] on link "Data Room" at bounding box center [74, 217] width 129 height 22
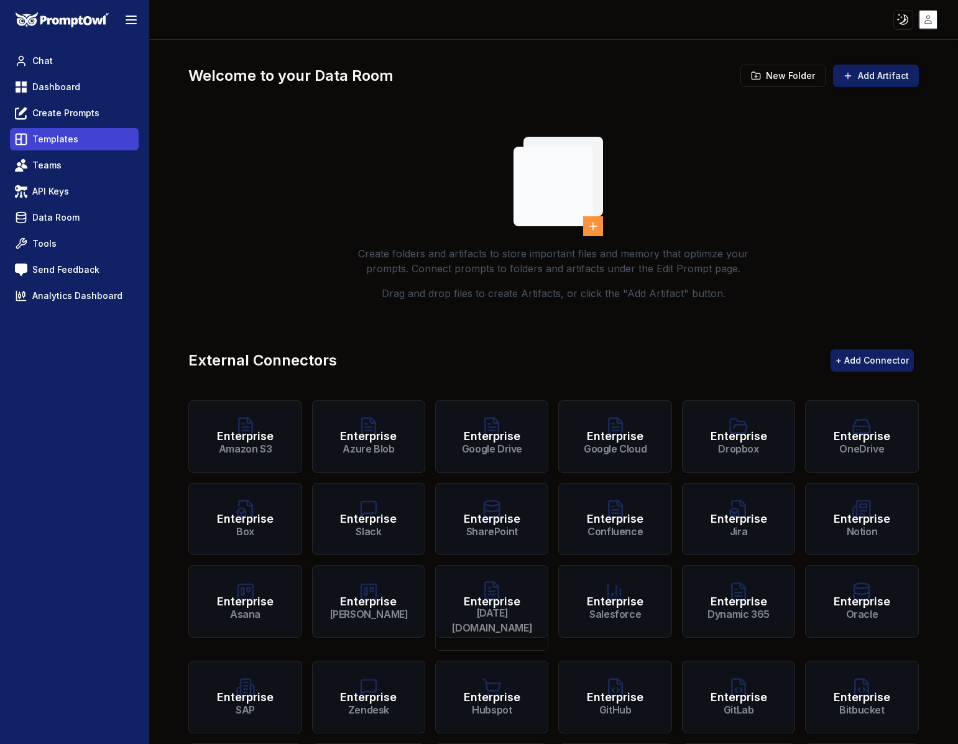
click at [95, 129] on link "Templates" at bounding box center [74, 139] width 129 height 22
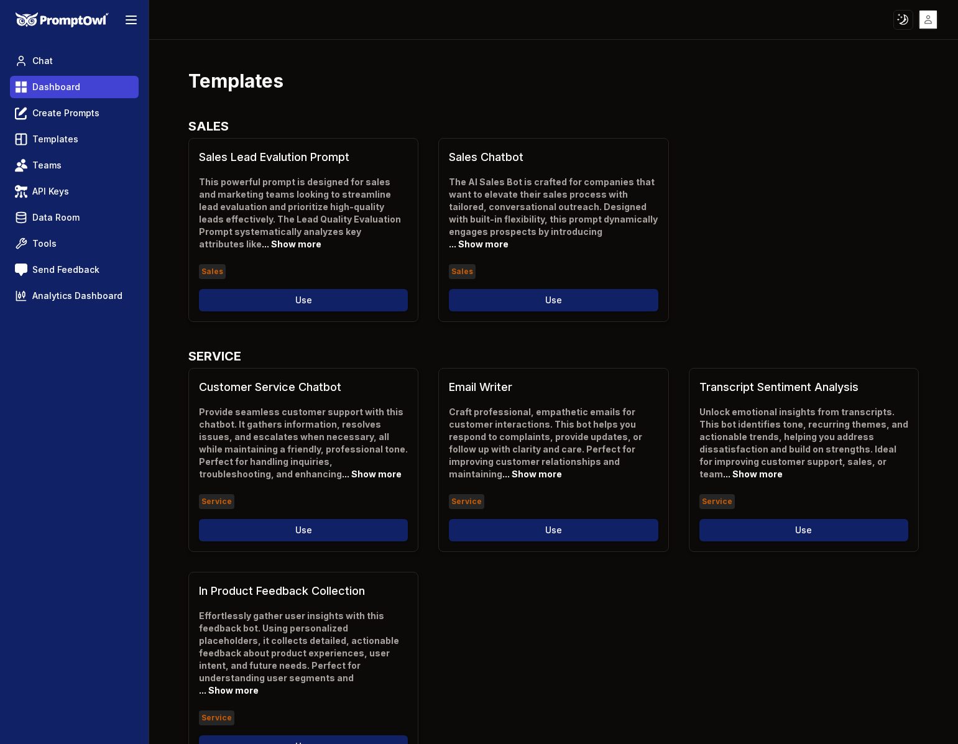
click at [86, 86] on link "Dashboard" at bounding box center [74, 87] width 129 height 22
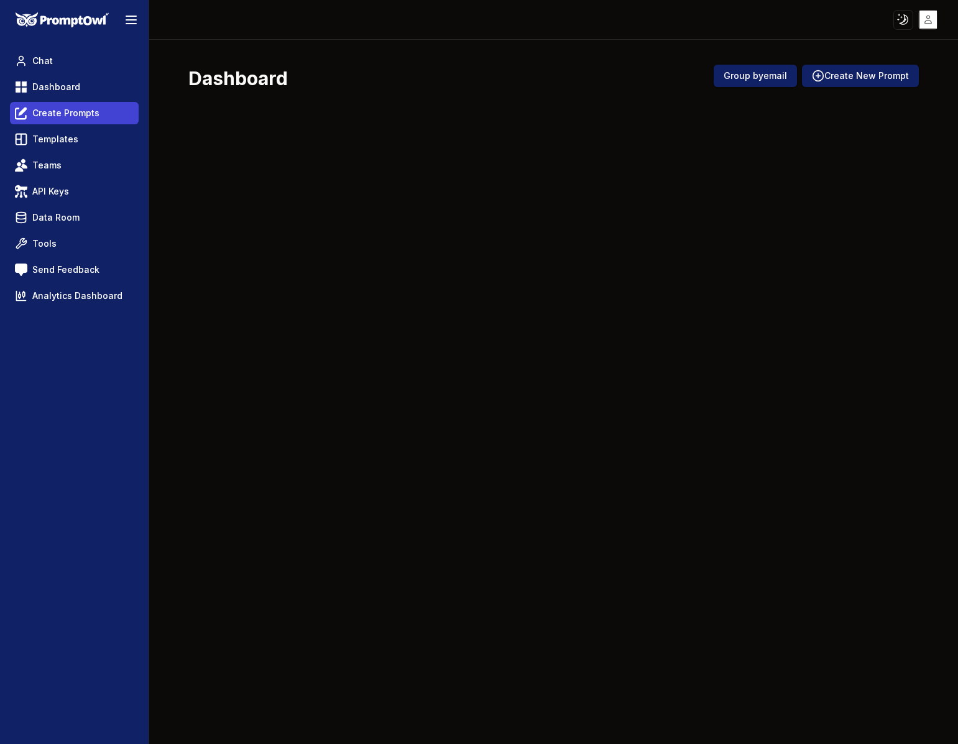
click at [81, 109] on span "Create Prompts" at bounding box center [65, 113] width 67 height 12
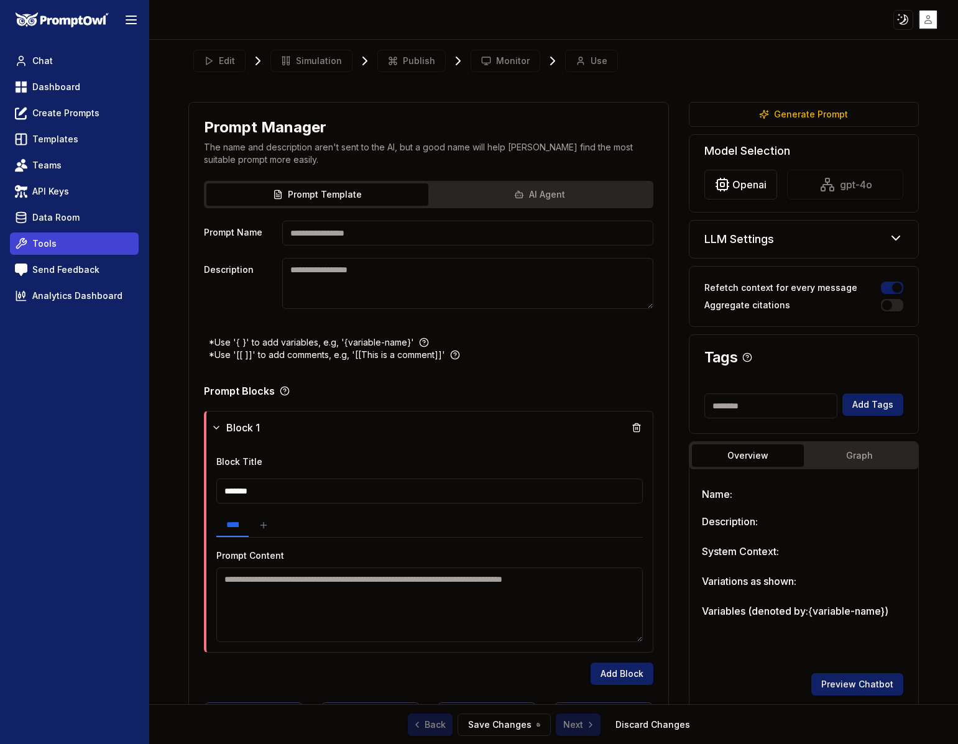
click at [83, 244] on link "Tools" at bounding box center [74, 244] width 129 height 22
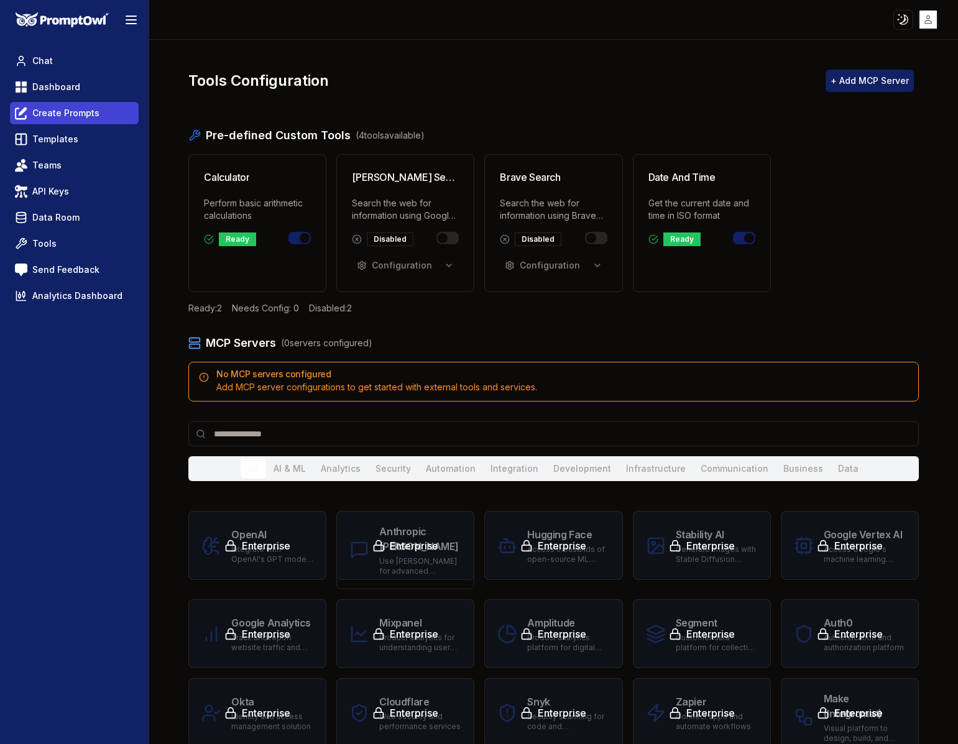
click at [88, 116] on span "Create Prompts" at bounding box center [65, 113] width 67 height 12
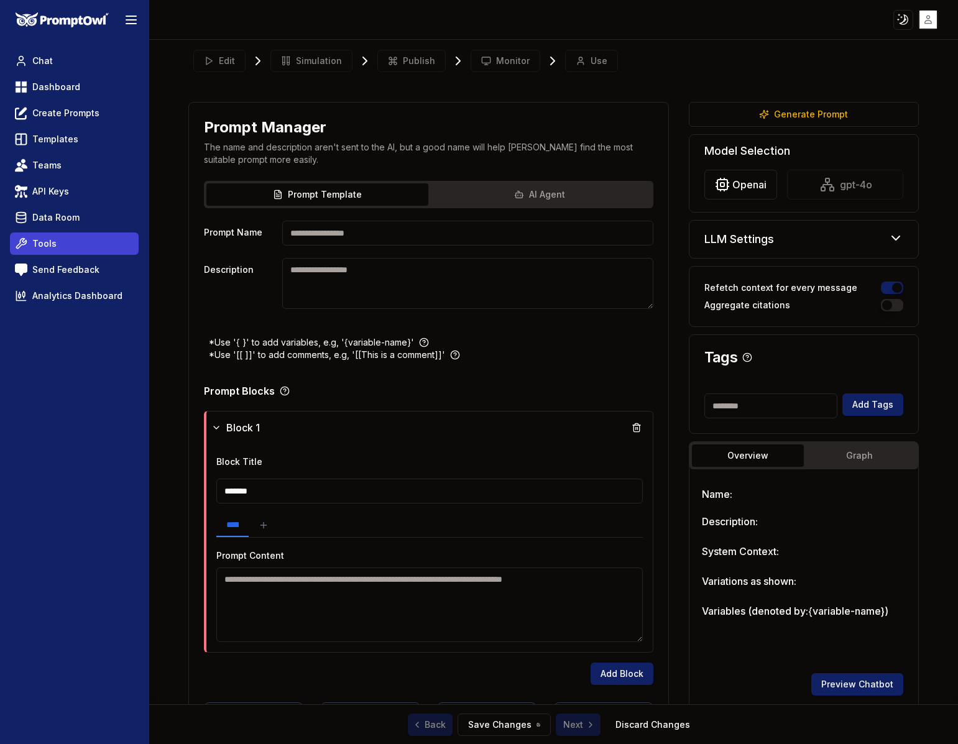
click at [75, 241] on link "Tools" at bounding box center [74, 244] width 129 height 22
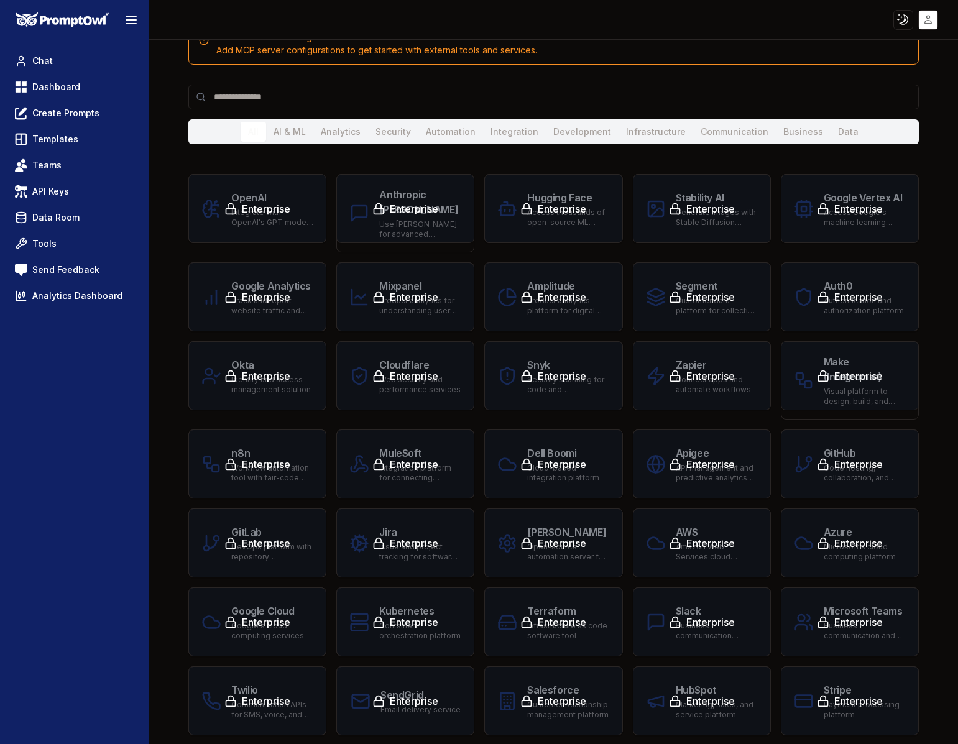
scroll to position [417, 0]
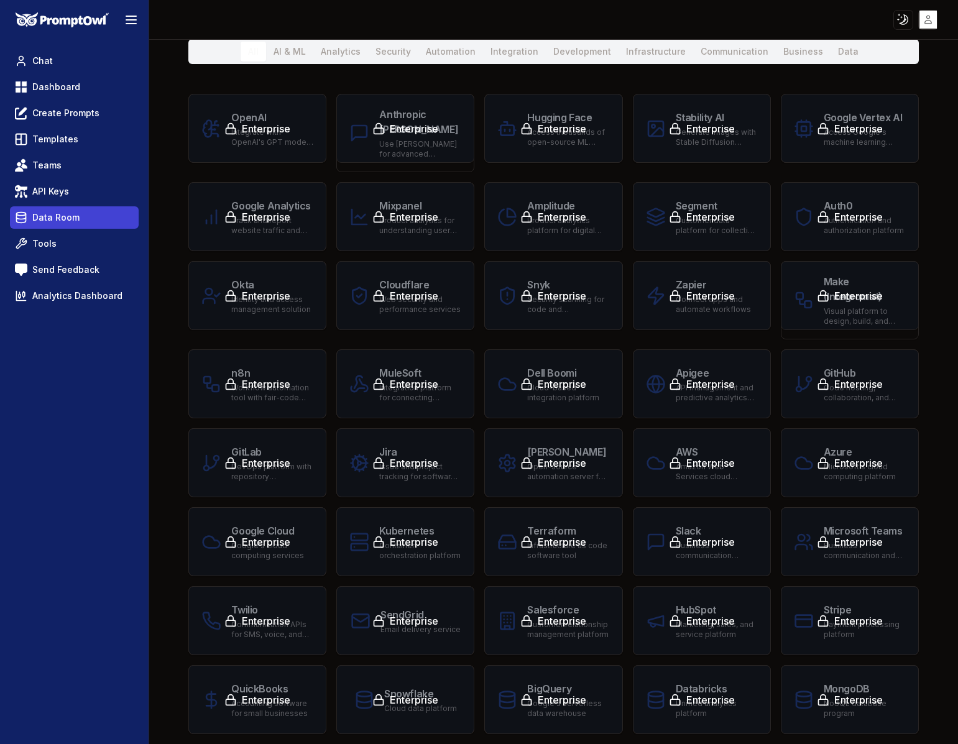
click at [86, 224] on link "Data Room" at bounding box center [74, 217] width 129 height 22
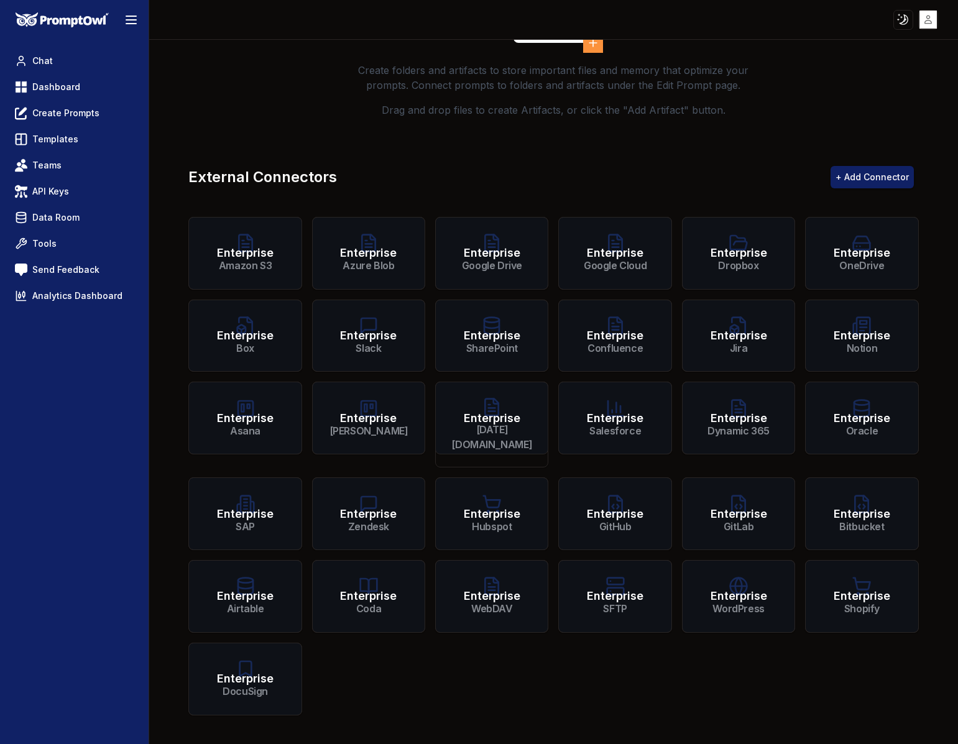
scroll to position [192, 0]
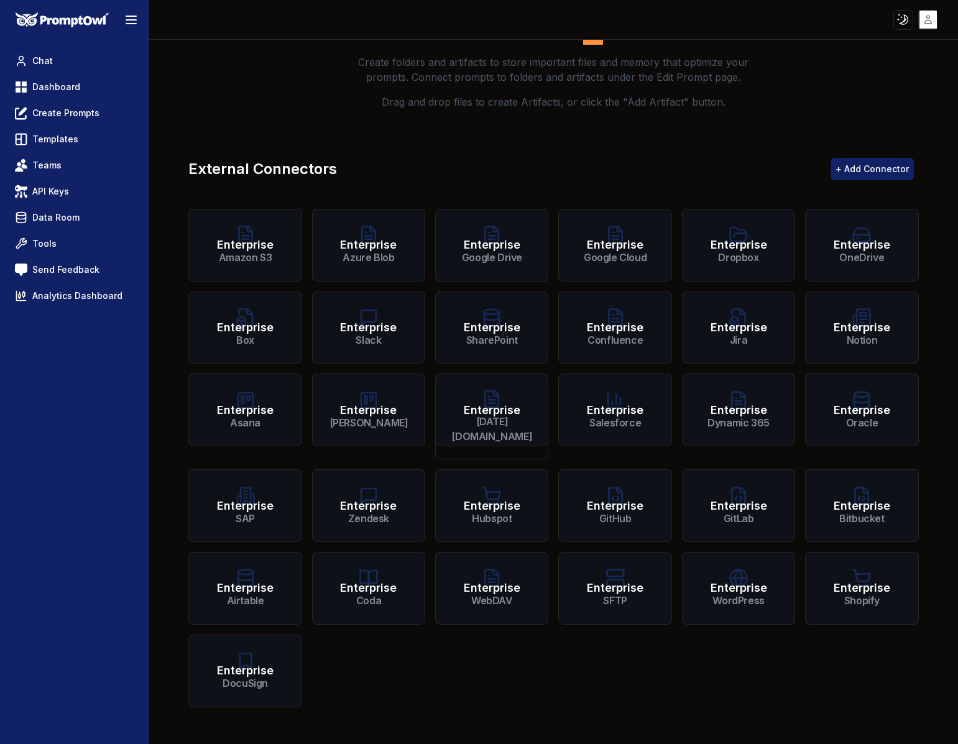
click at [377, 328] on span "Enterprise" at bounding box center [368, 327] width 57 height 17
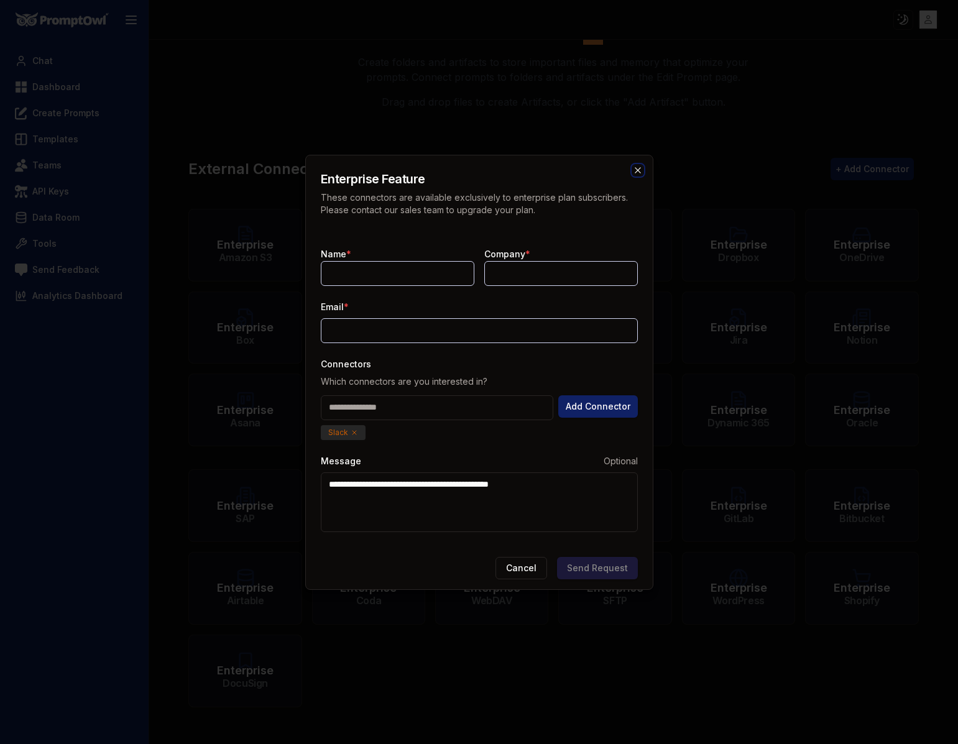
click at [635, 169] on icon "button" at bounding box center [638, 170] width 10 height 10
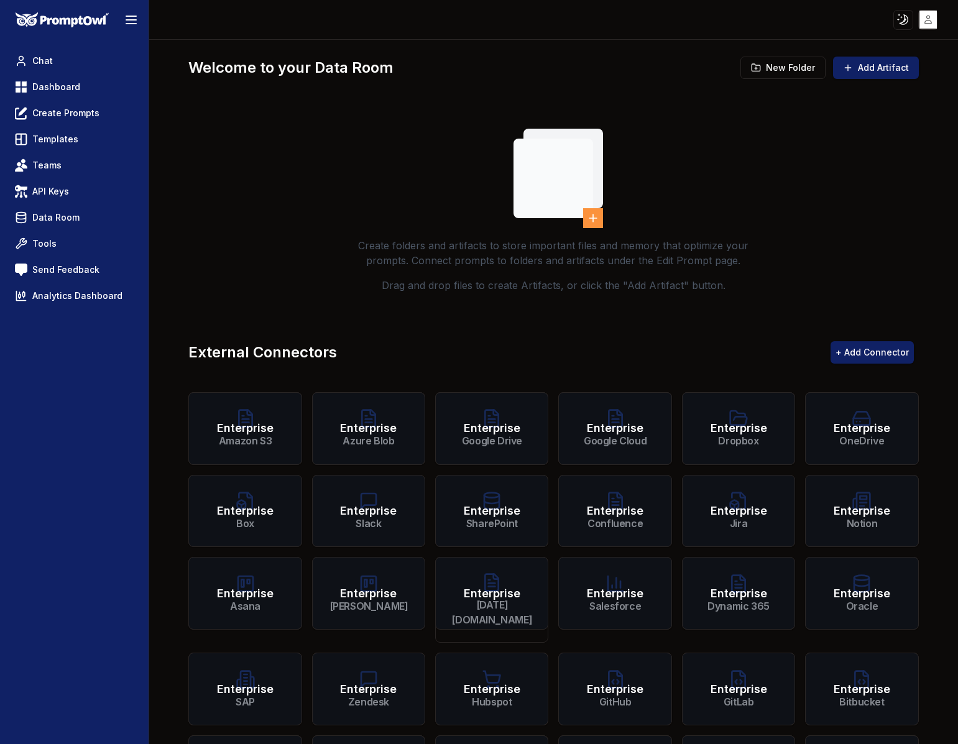
scroll to position [0, 0]
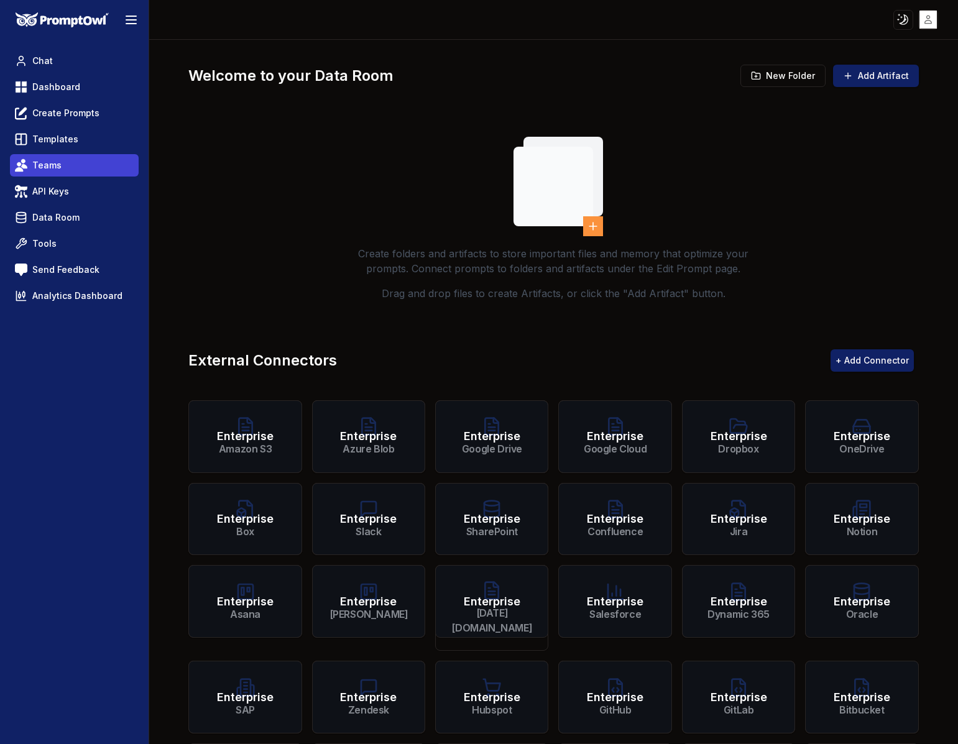
click at [73, 170] on link "Teams" at bounding box center [74, 165] width 129 height 22
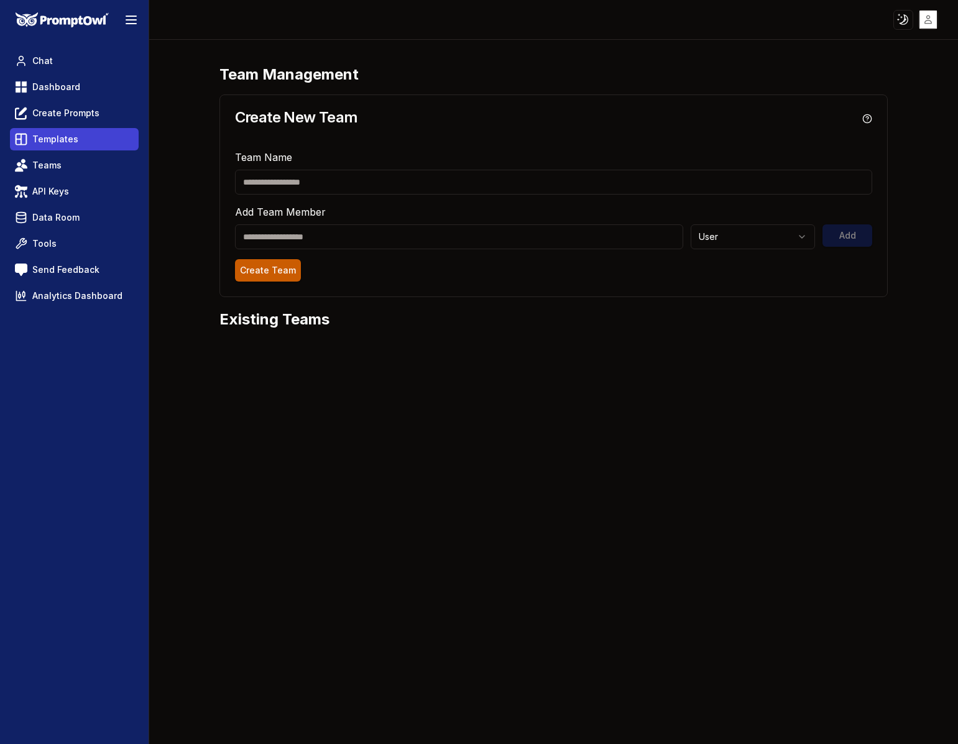
click at [93, 146] on link "Templates" at bounding box center [74, 139] width 129 height 22
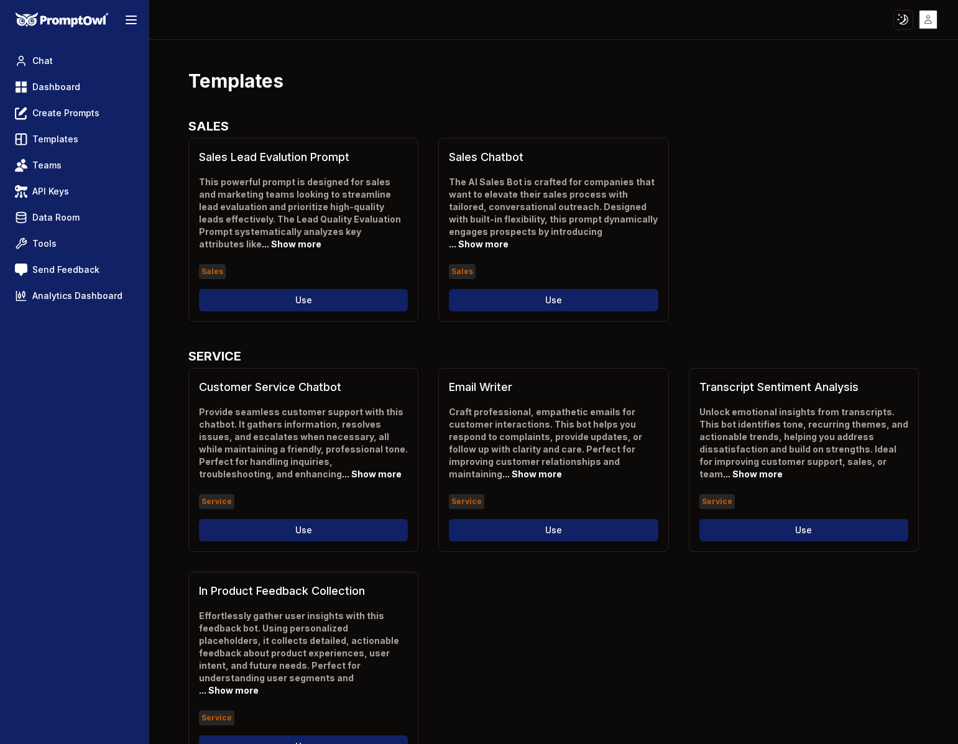
click at [65, 73] on nav "Chat Dashboard Create Prompts Templates Teams API Keys Data Room Tools Send Fee…" at bounding box center [74, 178] width 129 height 257
click at [65, 72] on nav "Chat Dashboard Create Prompts Templates Teams API Keys Data Room Tools Send Fee…" at bounding box center [74, 178] width 129 height 257
click at [65, 69] on link "Chat" at bounding box center [74, 61] width 129 height 22
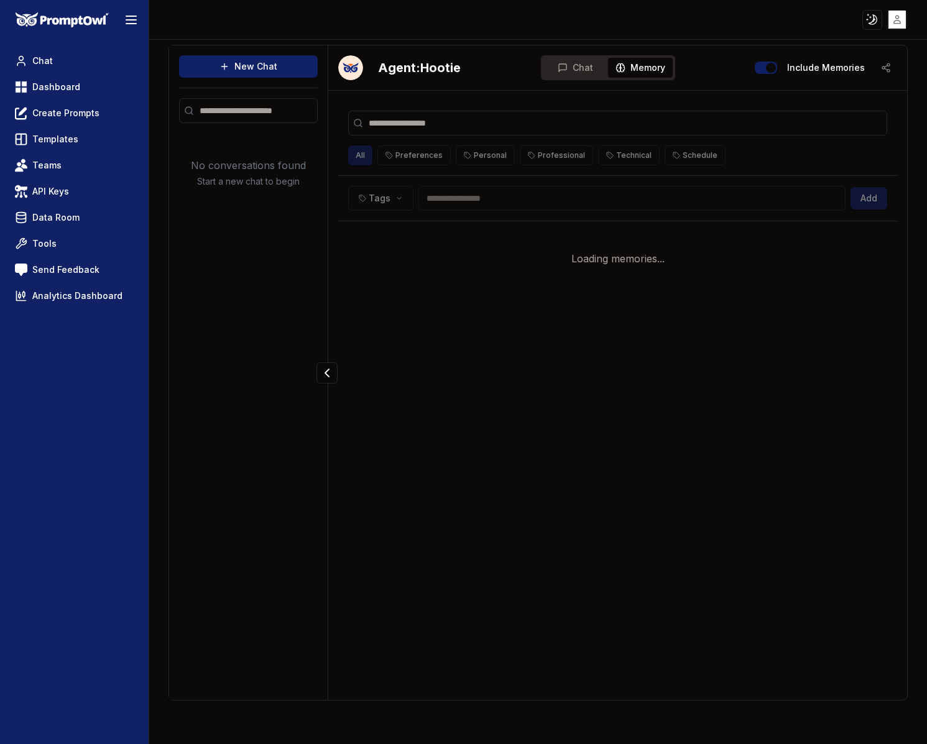
click at [650, 73] on span "Memory" at bounding box center [648, 68] width 35 height 12
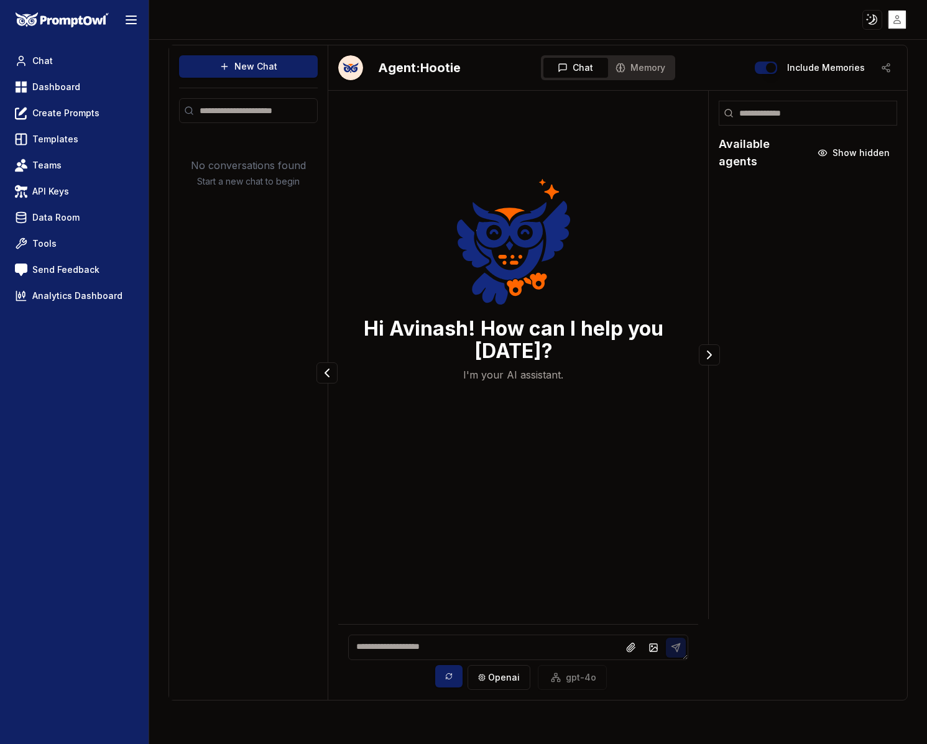
click at [581, 69] on span "Chat" at bounding box center [583, 68] width 21 height 12
click at [87, 162] on link "Teams" at bounding box center [74, 165] width 129 height 22
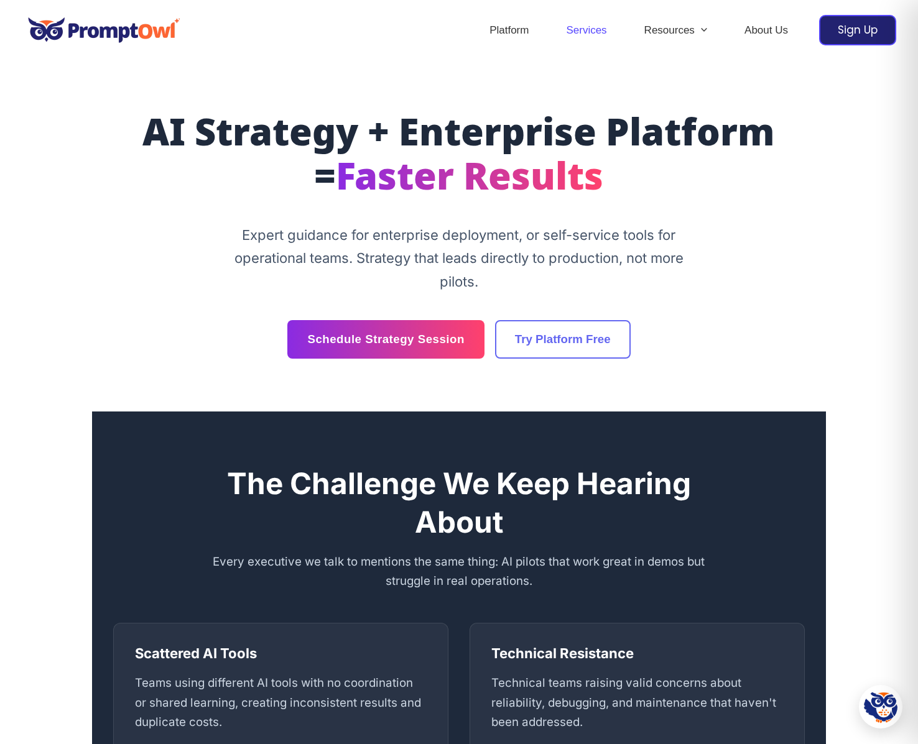
click at [591, 35] on link "Services" at bounding box center [586, 31] width 78 height 44
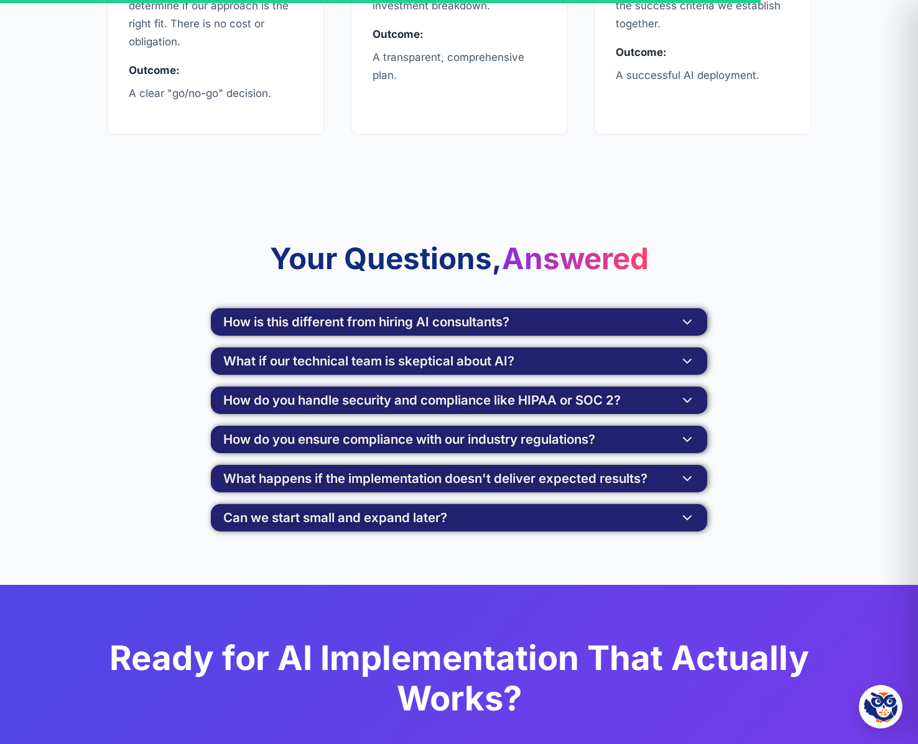
scroll to position [2301, 0]
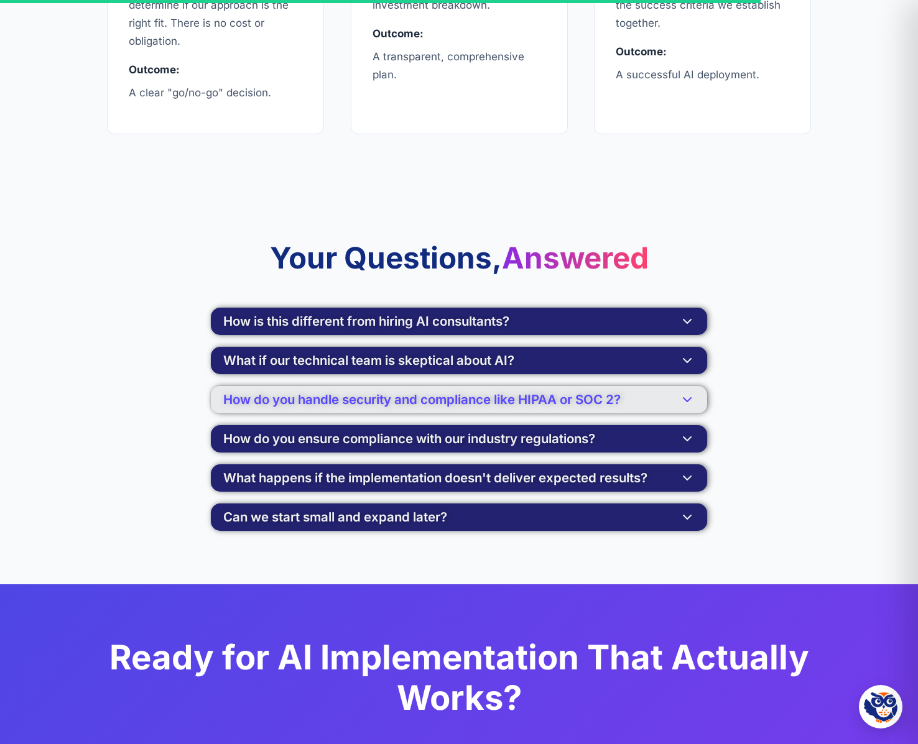
click at [677, 397] on button "How do you handle security and compliance like HIPAA or SOC 2?" at bounding box center [459, 399] width 496 height 27
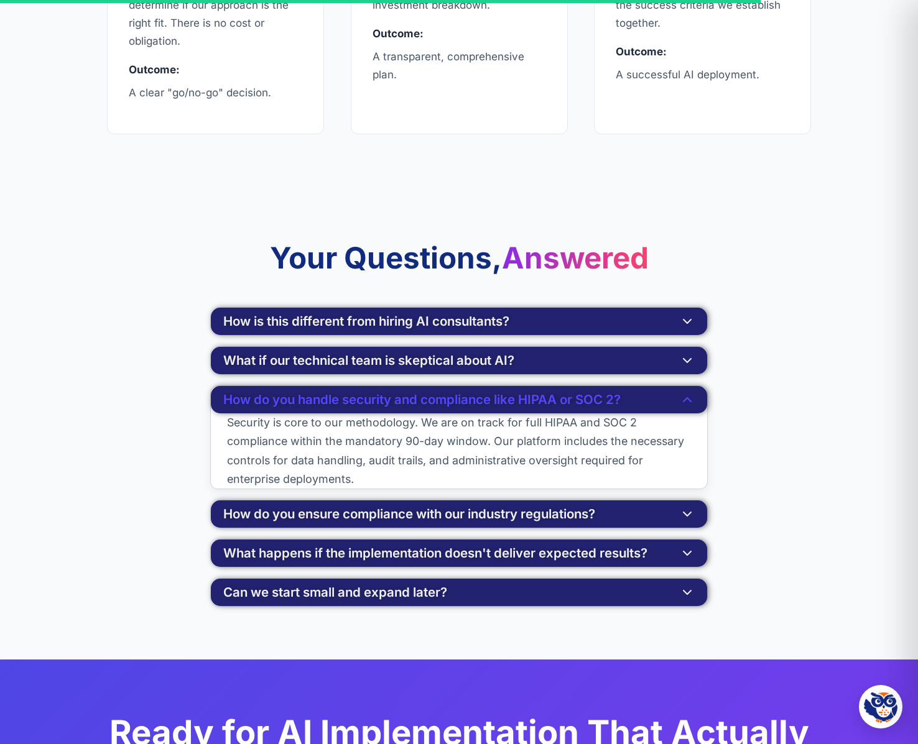
click at [687, 436] on p "Security is core to our methodology. We are on track for full HIPAA and SOC 2 c…" at bounding box center [459, 451] width 496 height 75
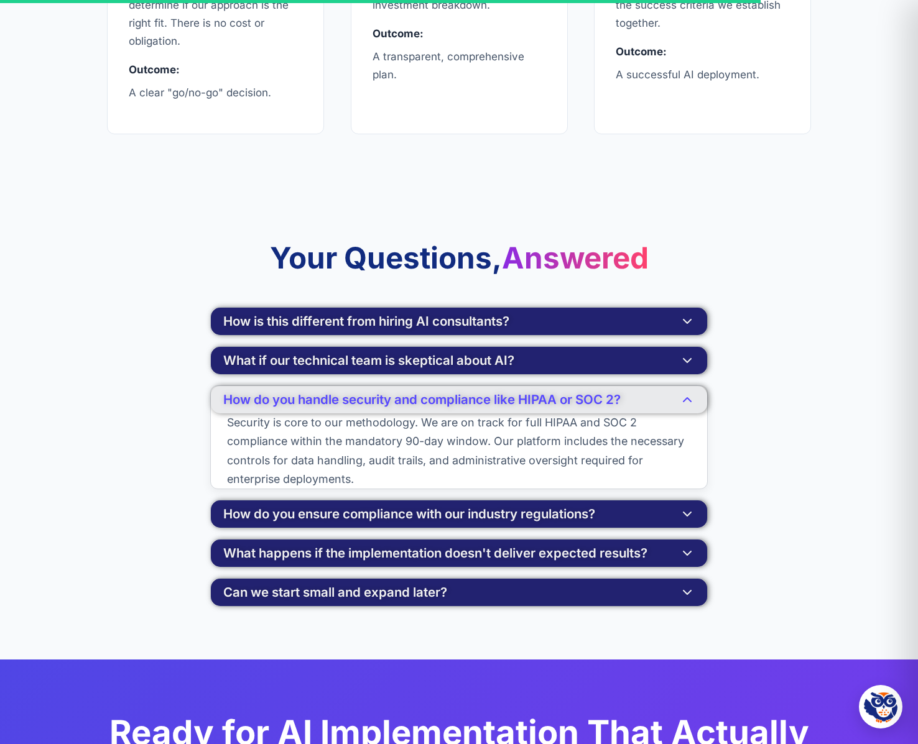
click at [700, 407] on button "How do you handle security and compliance like HIPAA or SOC 2?" at bounding box center [459, 399] width 496 height 27
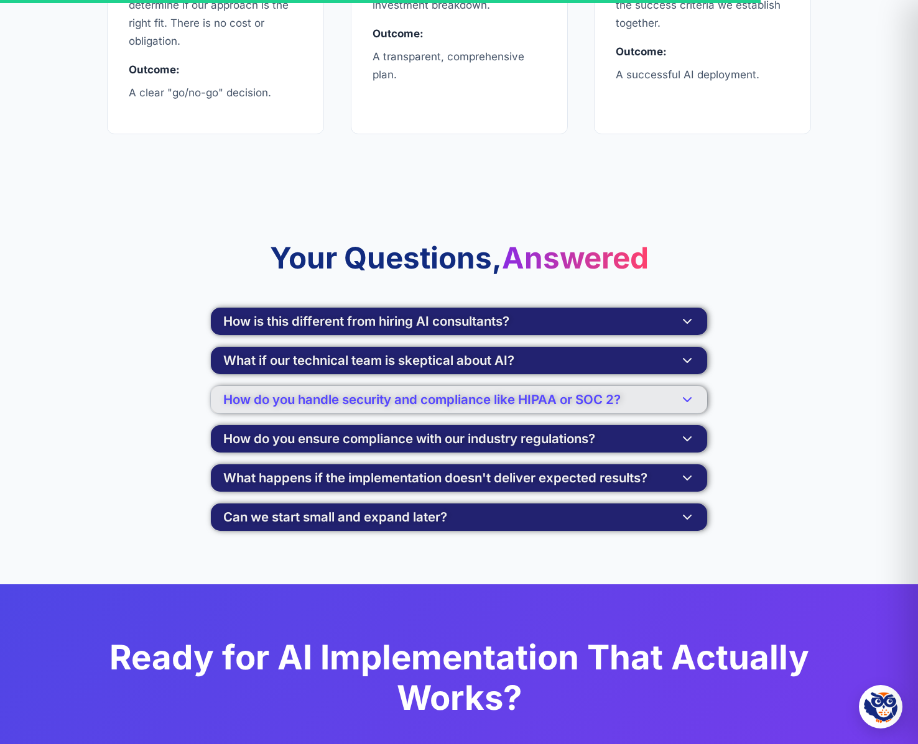
click at [700, 407] on button "How do you handle security and compliance like HIPAA or SOC 2?" at bounding box center [459, 399] width 496 height 27
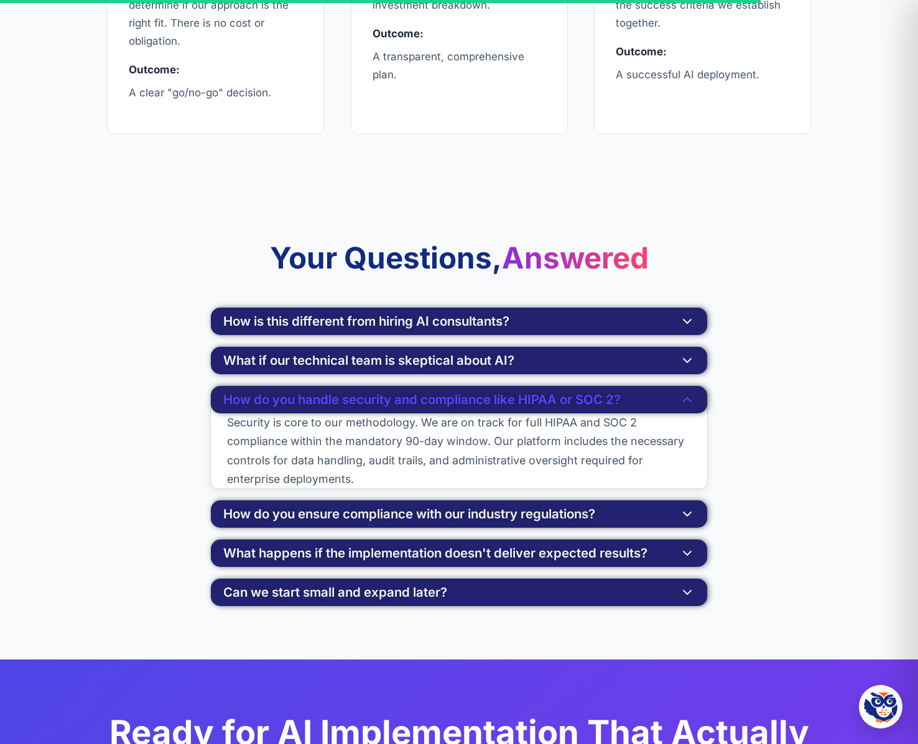
click at [755, 406] on div "Your Questions, Answered How is this different from hiring AI consultants? Most…" at bounding box center [459, 423] width 746 height 367
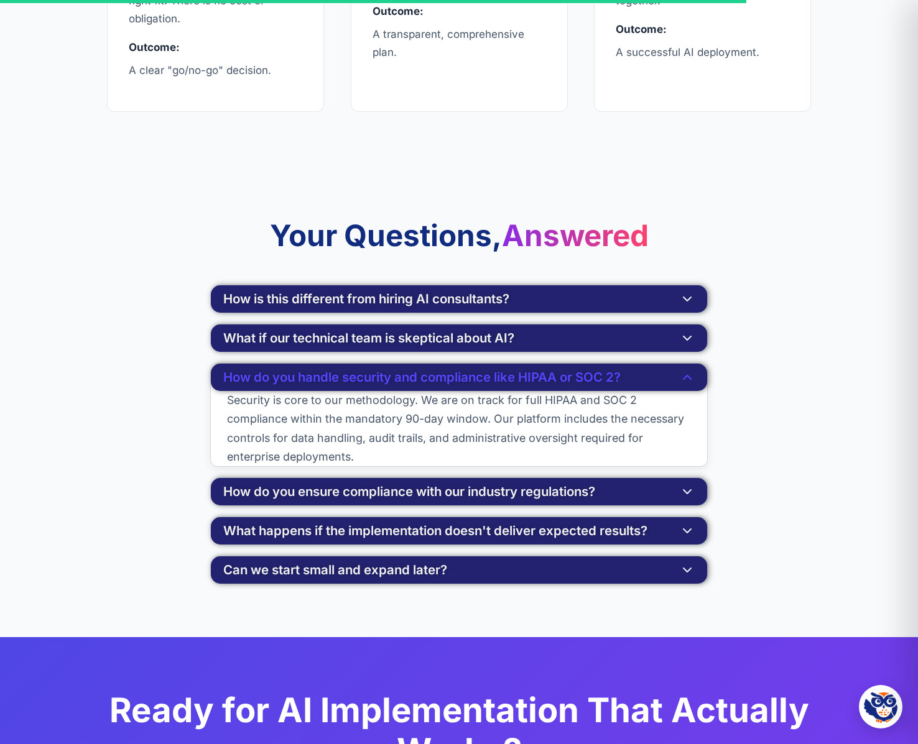
scroll to position [2363, 0]
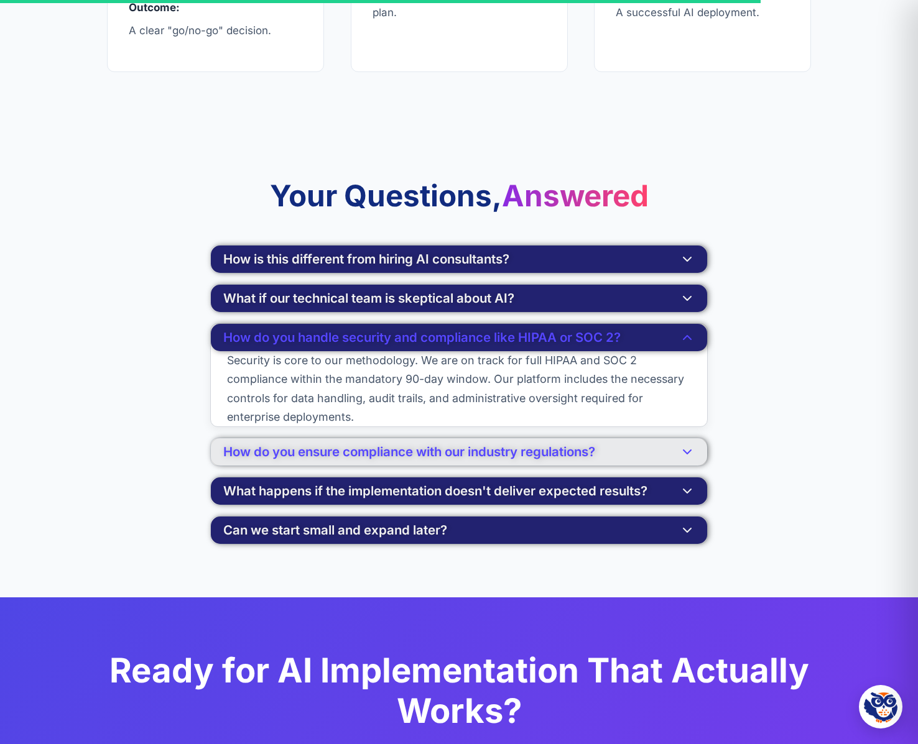
click at [698, 454] on button "How do you ensure compliance with our industry regulations?" at bounding box center [459, 451] width 496 height 27
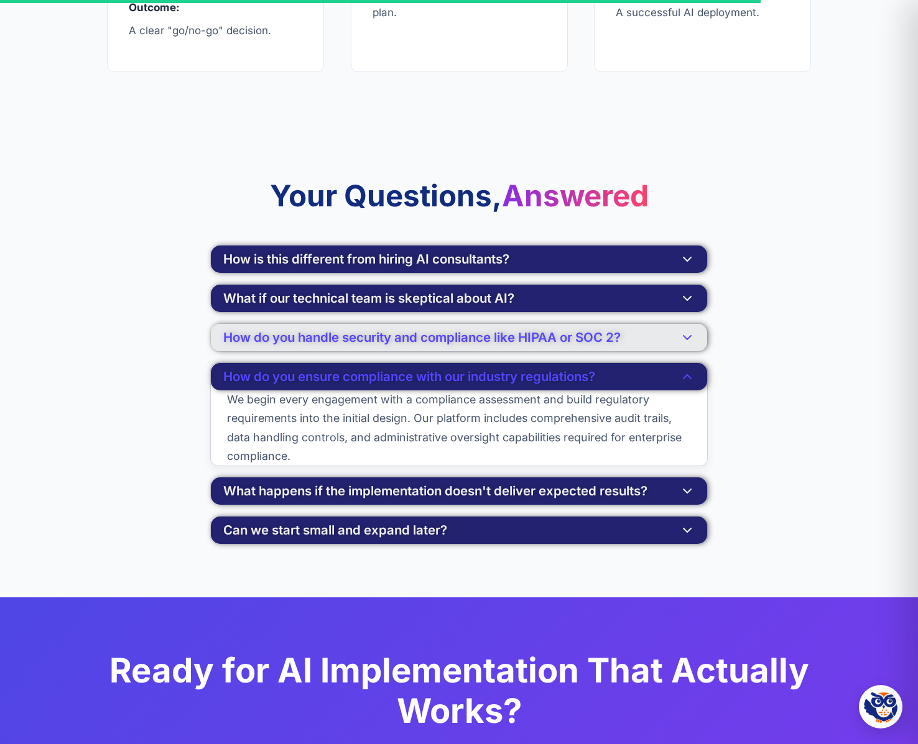
click at [690, 335] on icon at bounding box center [687, 337] width 15 height 15
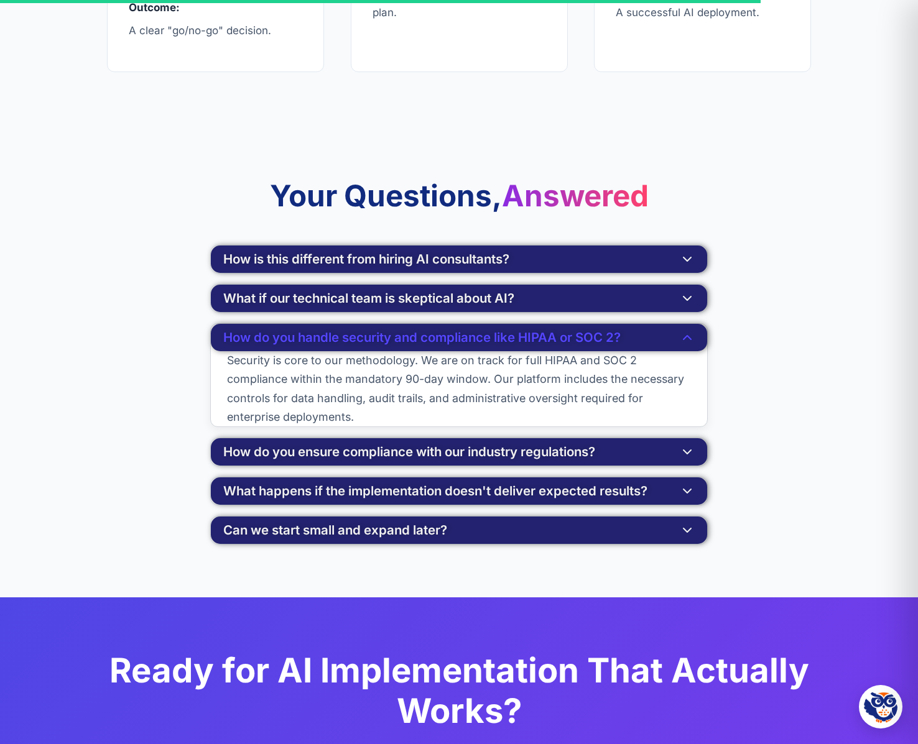
click at [744, 347] on div "Your Questions, Answered How is this different from hiring AI consultants? Most…" at bounding box center [459, 361] width 746 height 367
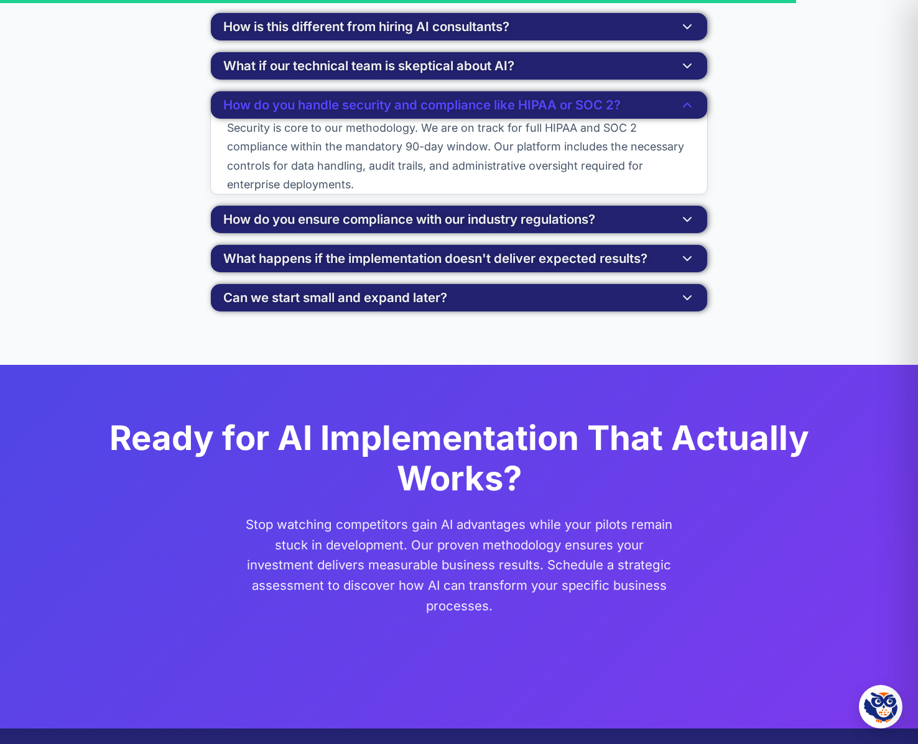
scroll to position [2612, 0]
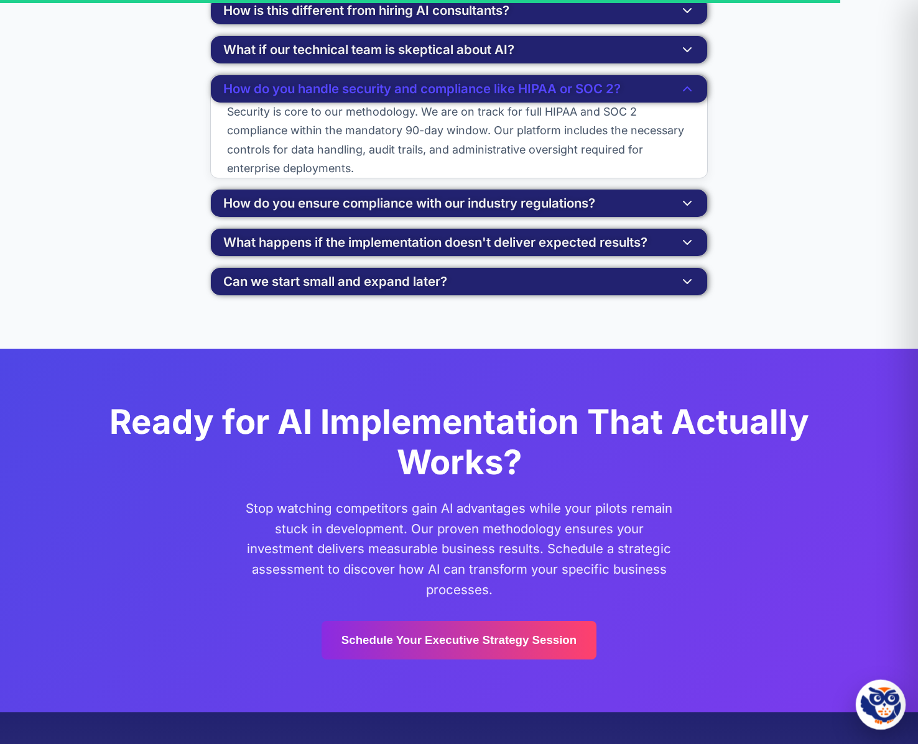
click at [874, 718] on img at bounding box center [880, 707] width 35 height 35
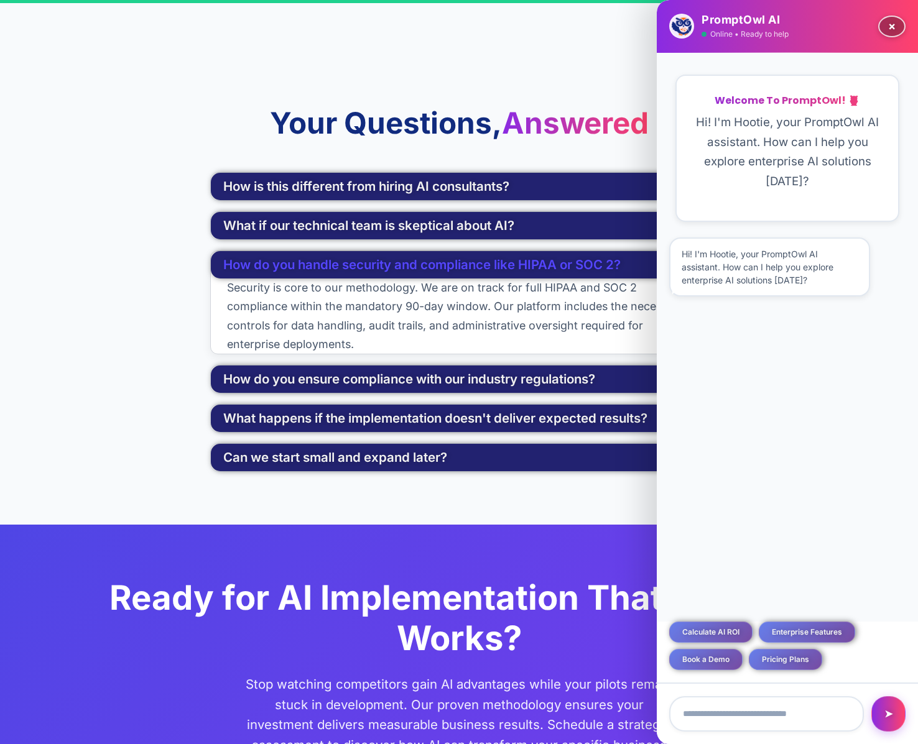
scroll to position [2425, 0]
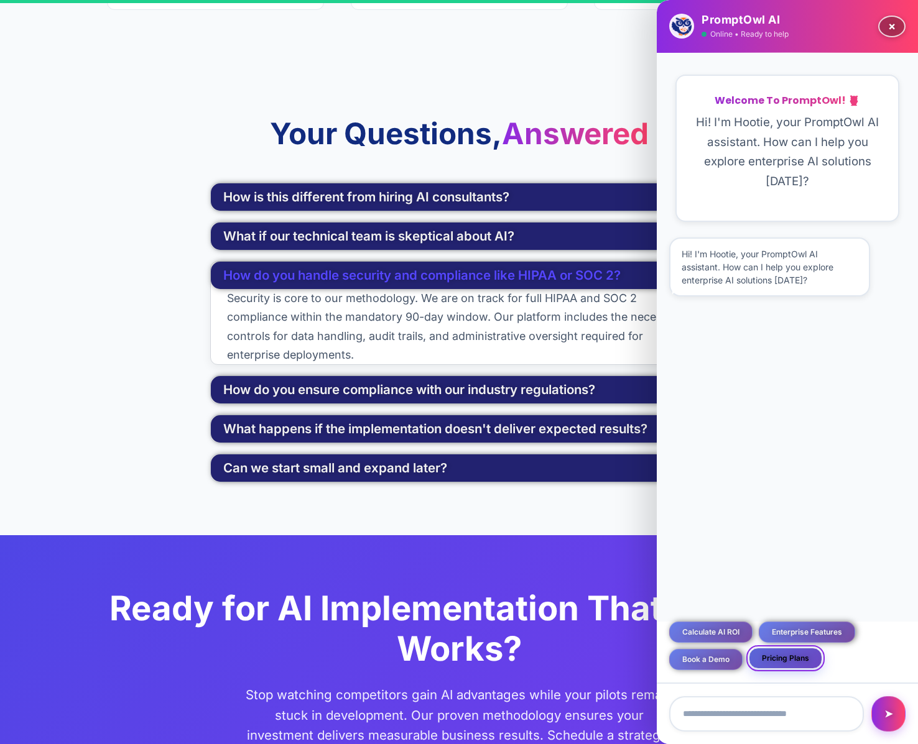
click at [792, 655] on button "Pricing Plans" at bounding box center [785, 658] width 73 height 21
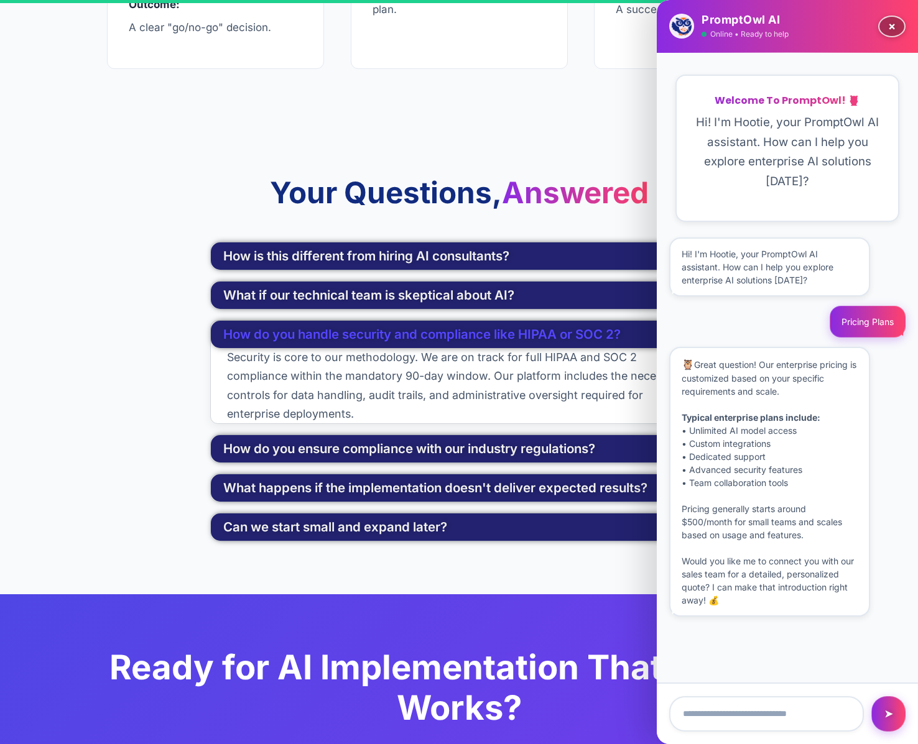
scroll to position [2363, 0]
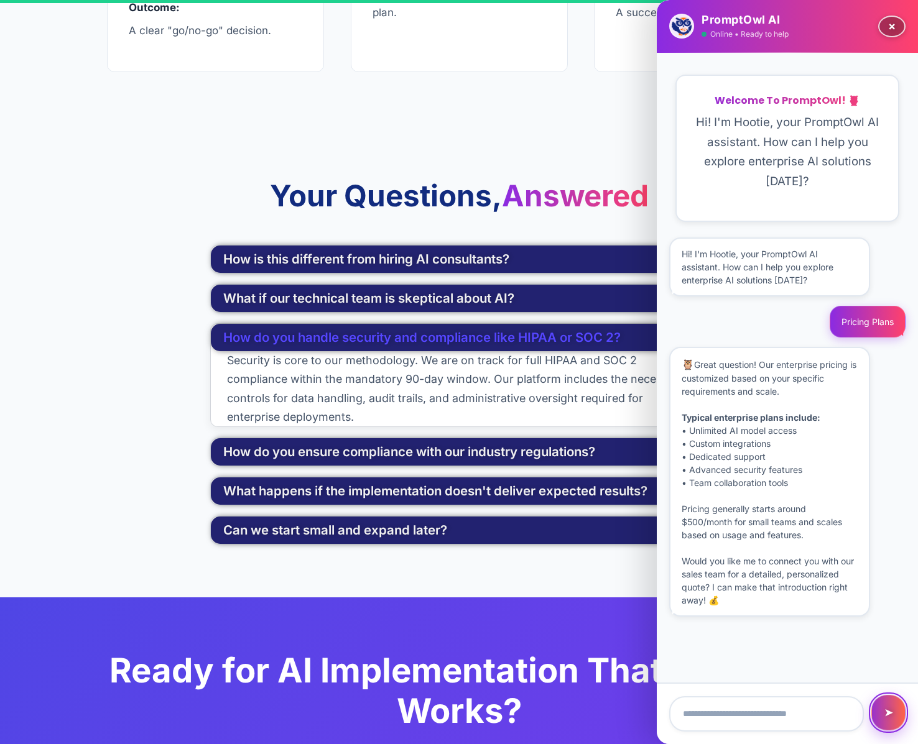
click at [892, 717] on button "➤" at bounding box center [888, 712] width 34 height 35
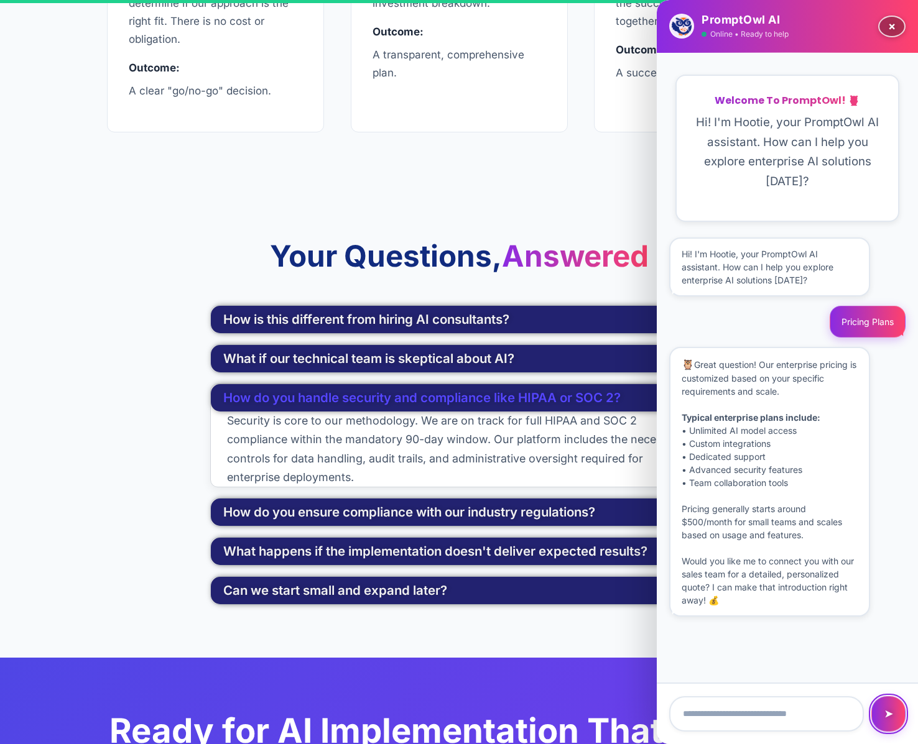
scroll to position [2301, 0]
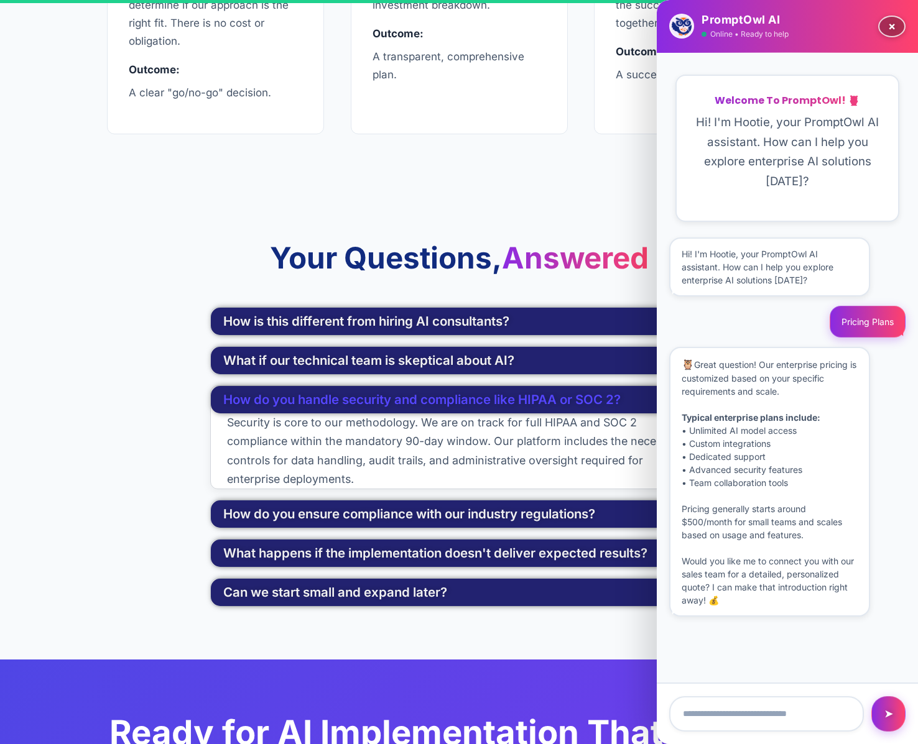
click at [835, 351] on div "🦉 Great question! Our enterprise pricing is customized based on your specific r…" at bounding box center [769, 482] width 201 height 270
click at [893, 25] on button "×" at bounding box center [892, 25] width 22 height 27
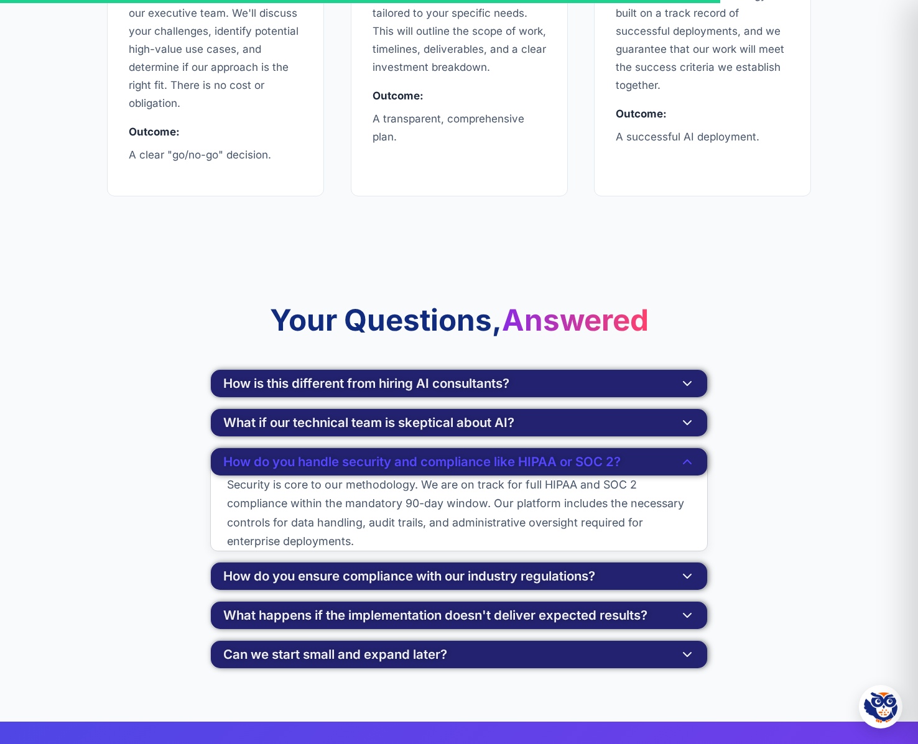
click at [823, 354] on div "Your Questions, Answered How is this different from hiring AI consultants? Most…" at bounding box center [459, 485] width 746 height 367
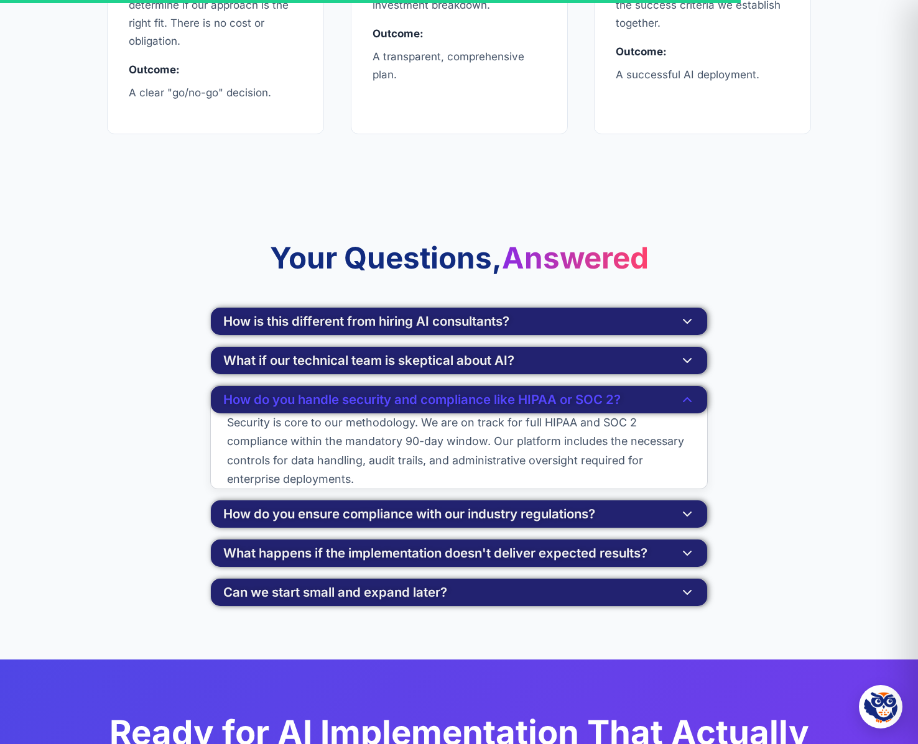
click at [733, 448] on div "Your Questions, Answered How is this different from hiring AI consultants? Most…" at bounding box center [459, 423] width 746 height 367
click at [748, 426] on div "Your Questions, Answered How is this different from hiring AI consultants? Most…" at bounding box center [459, 423] width 746 height 367
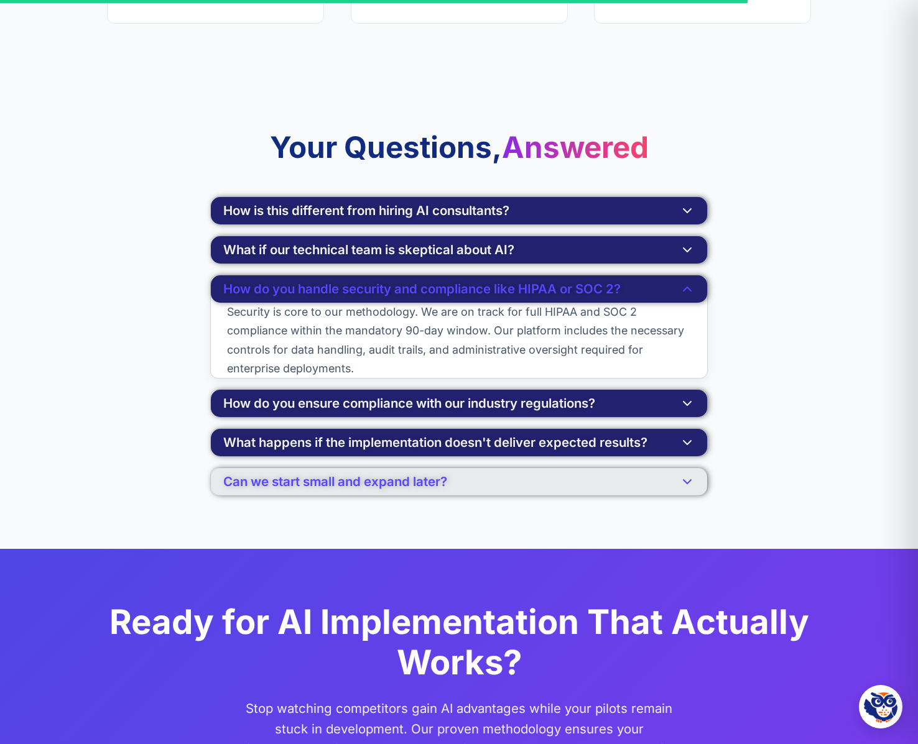
scroll to position [2425, 0]
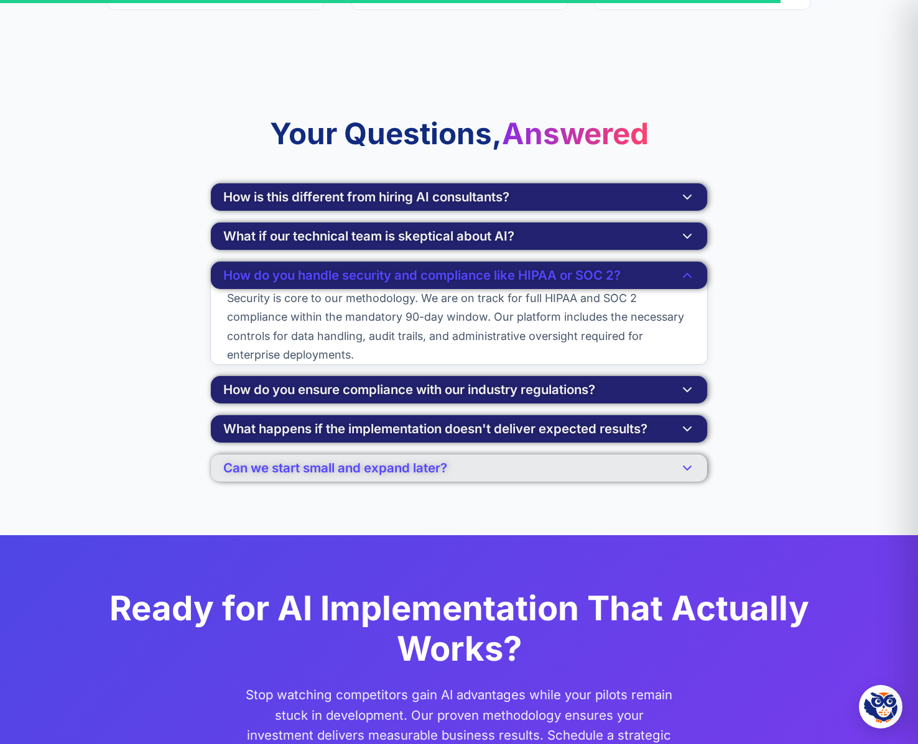
click at [552, 456] on button "Can we start small and expand later?" at bounding box center [459, 468] width 496 height 27
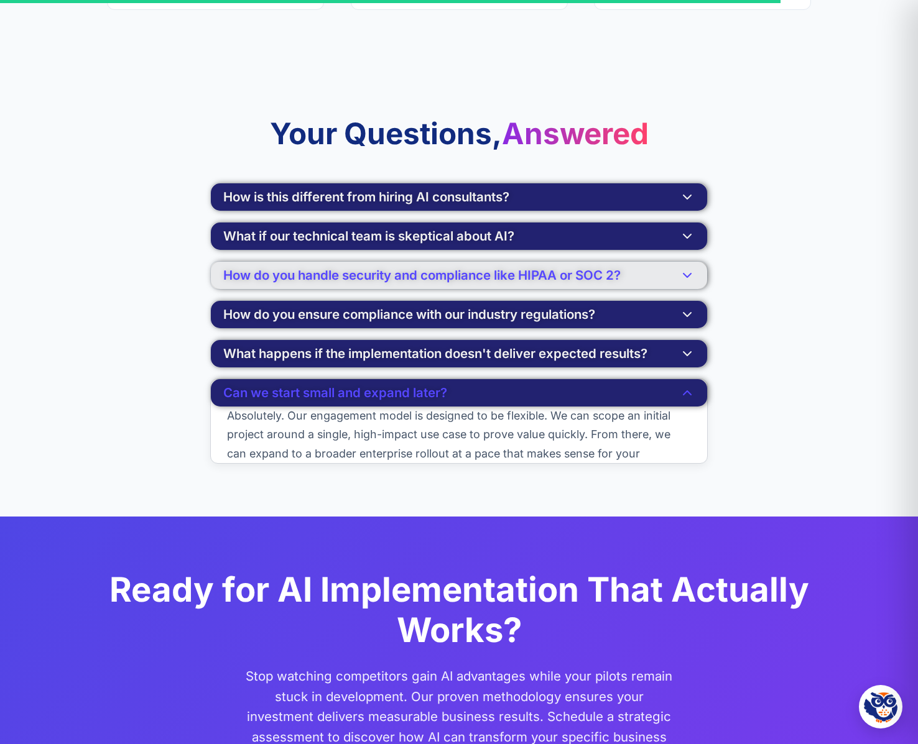
click at [673, 279] on button "How do you handle security and compliance like HIPAA or SOC 2?" at bounding box center [459, 275] width 496 height 27
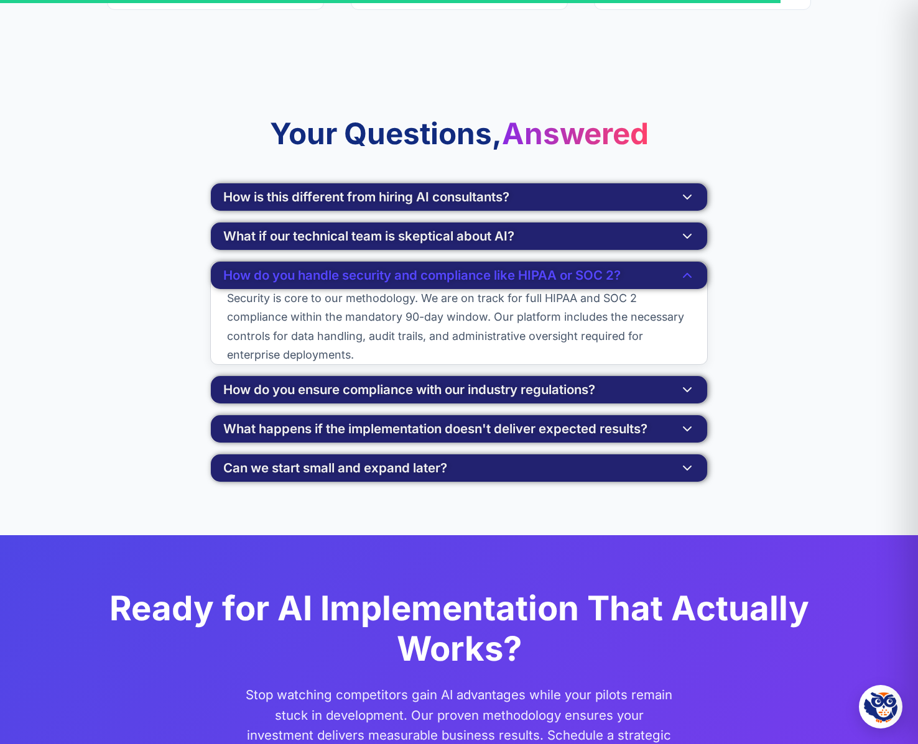
click at [681, 327] on p "Security is core to our methodology. We are on track for full HIPAA and SOC 2 c…" at bounding box center [459, 326] width 496 height 75
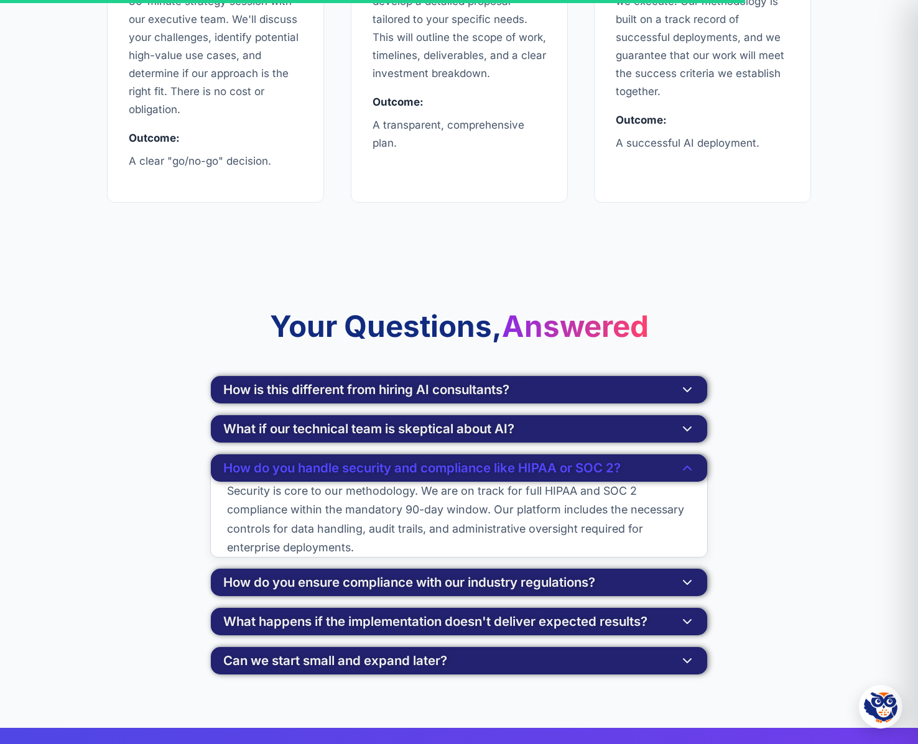
scroll to position [2363, 0]
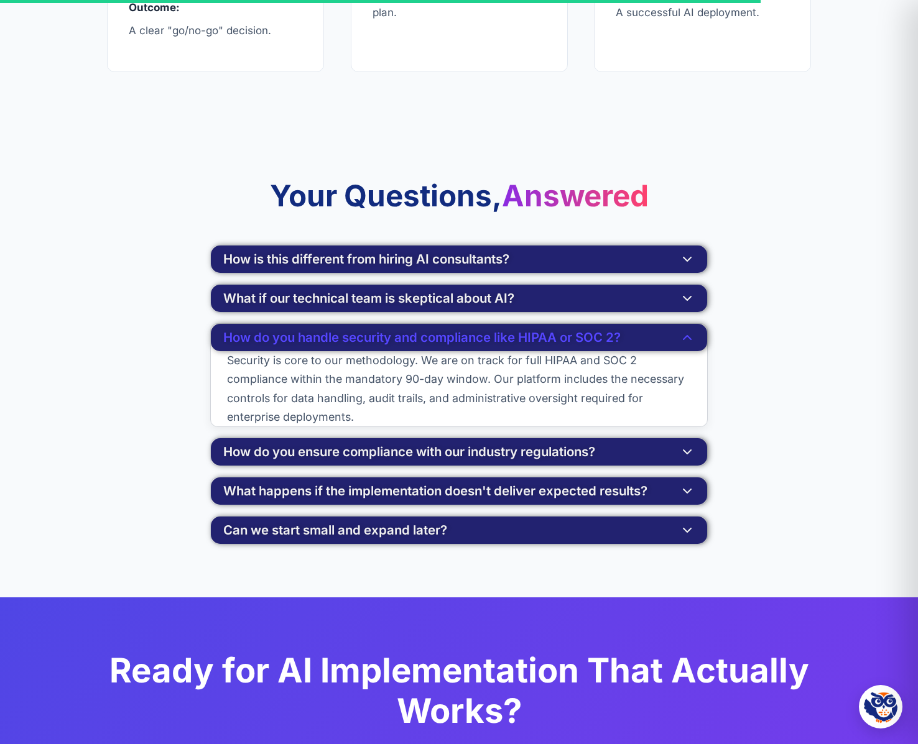
click at [721, 348] on div "Your Questions, Answered How is this different from hiring AI consultants? Most…" at bounding box center [459, 361] width 746 height 367
